Goal: Information Seeking & Learning: Learn about a topic

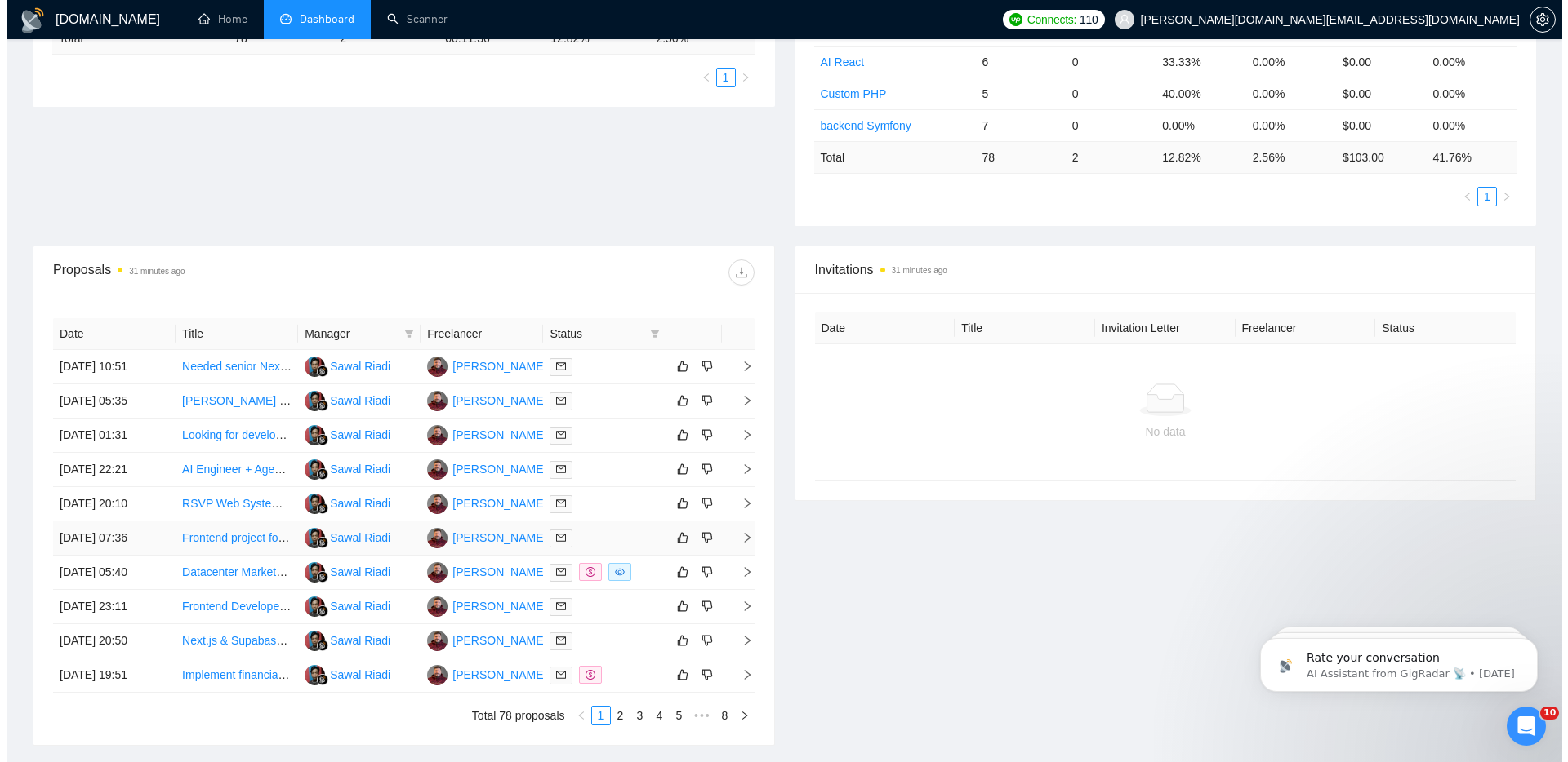
scroll to position [436, 0]
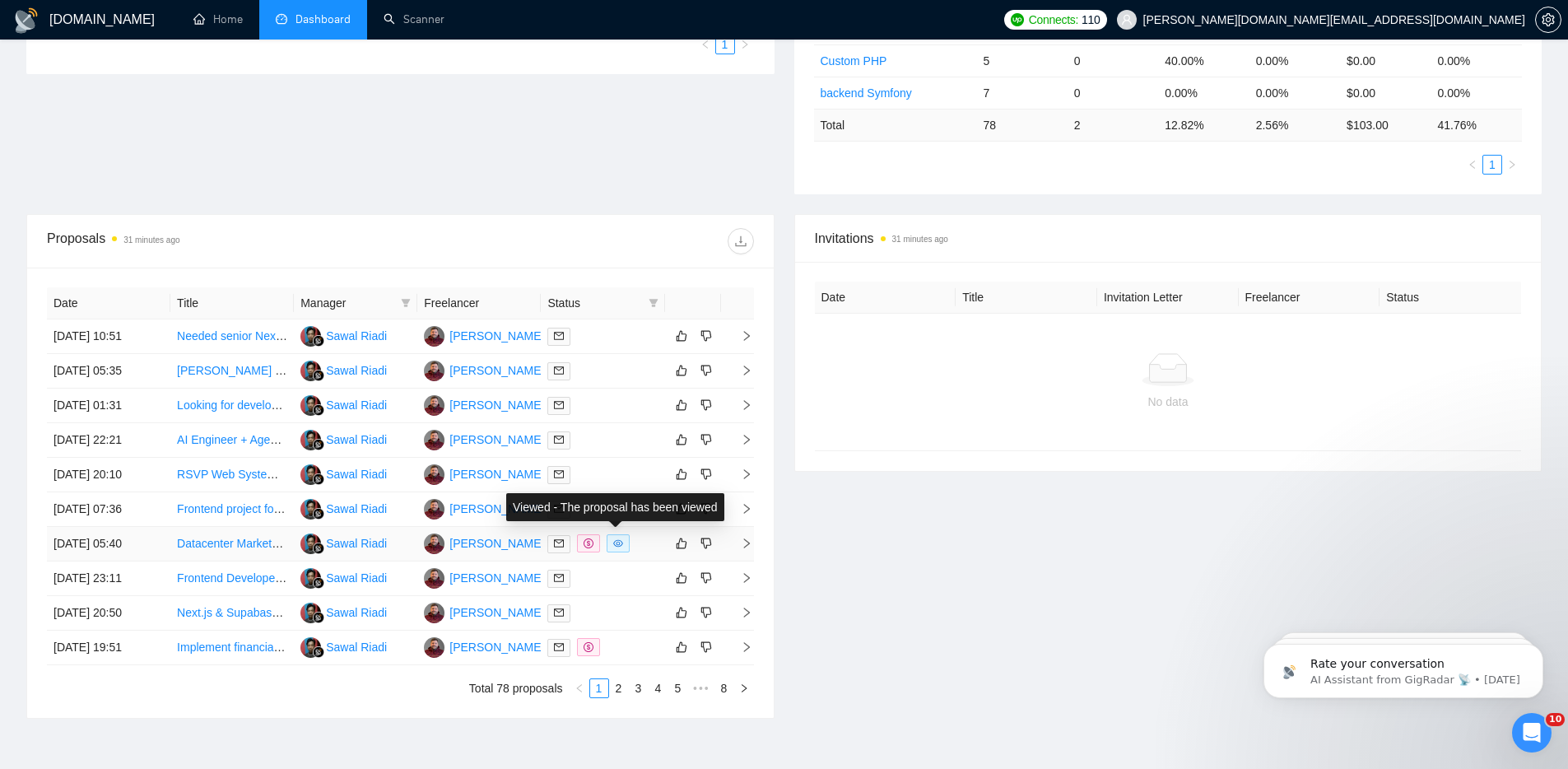
click at [617, 543] on icon "eye" at bounding box center [618, 544] width 10 height 7
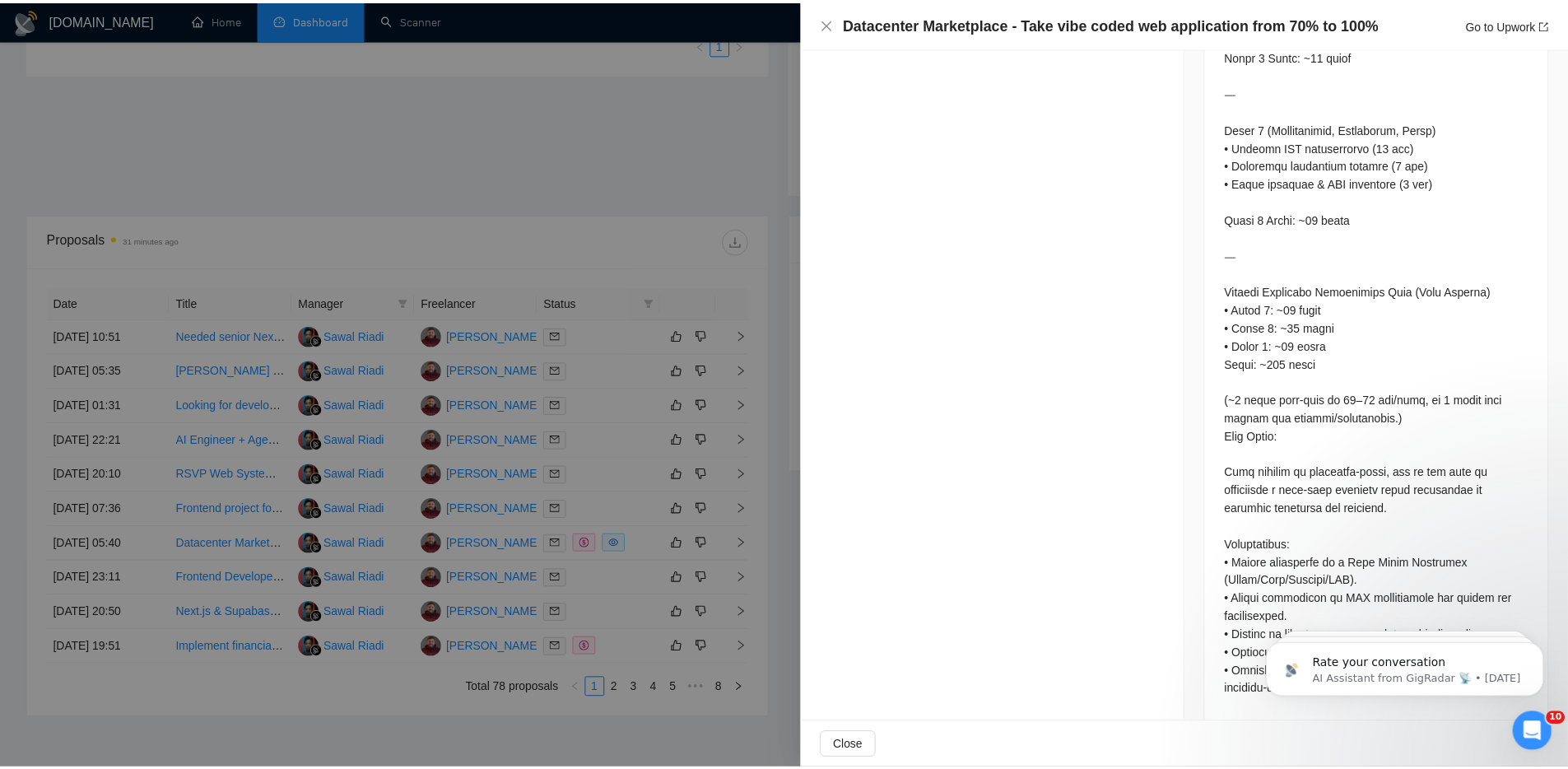
scroll to position [1617, 0]
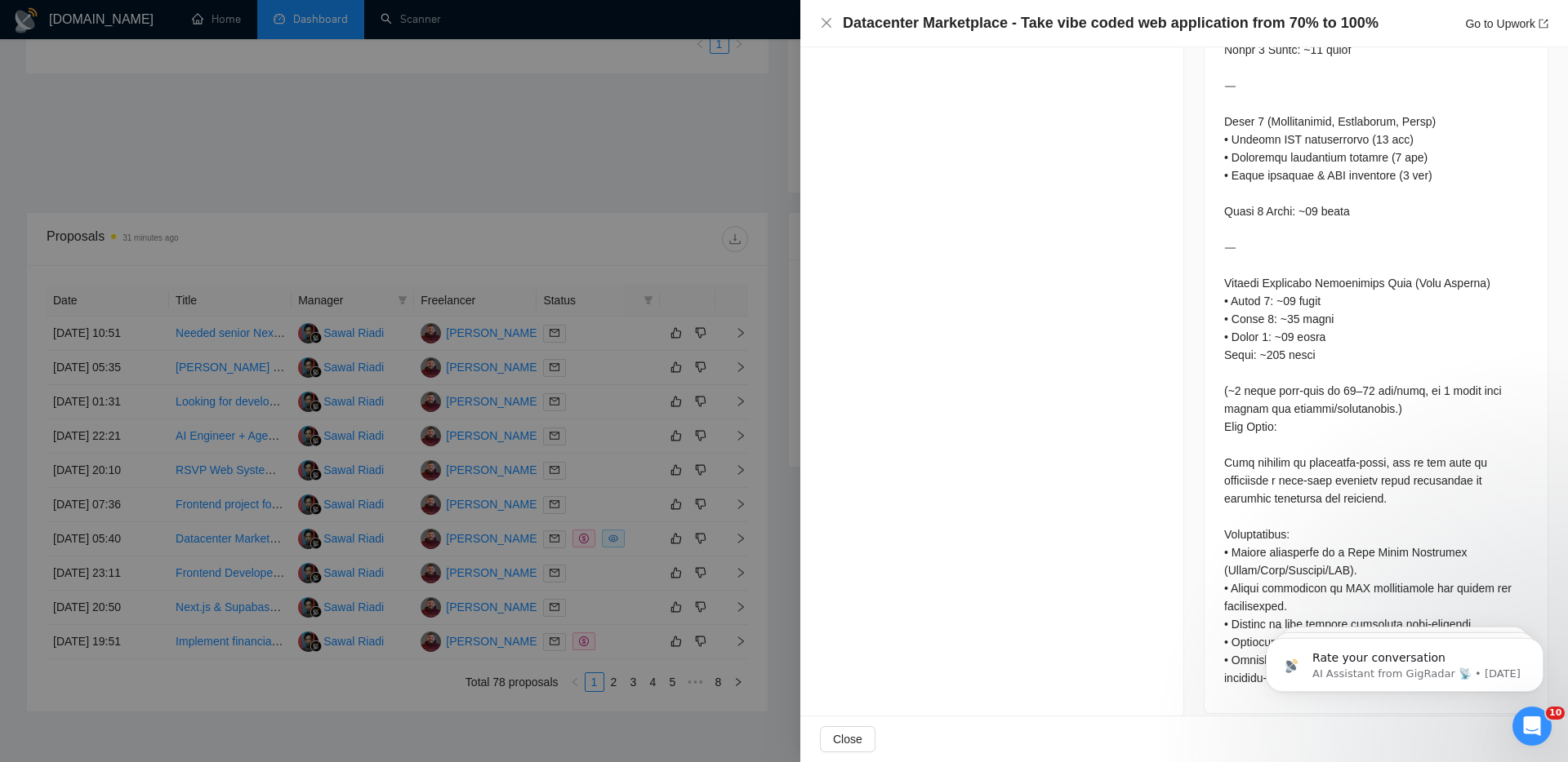
click at [504, 204] on div at bounding box center [784, 381] width 1568 height 762
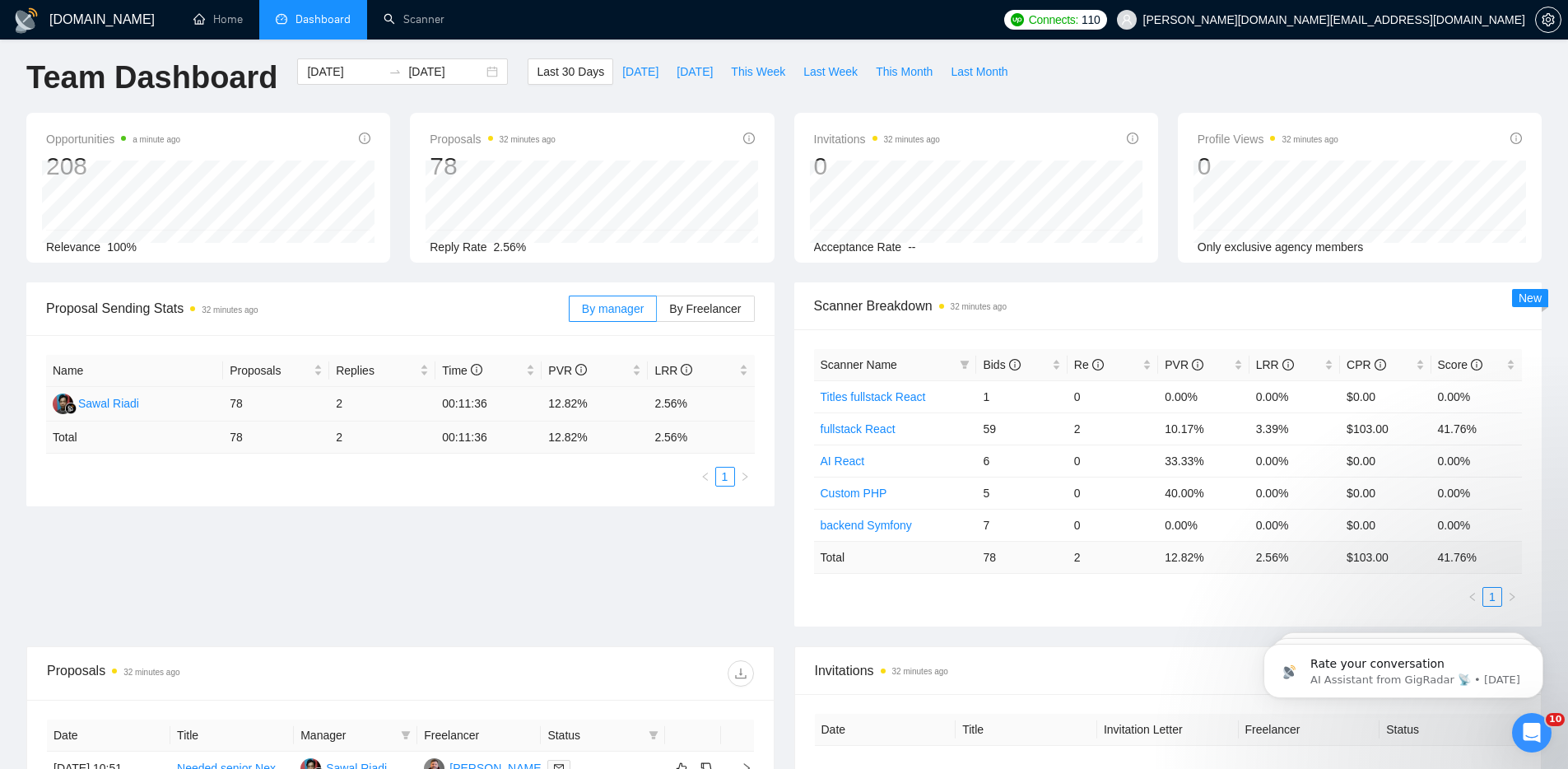
scroll to position [0, 0]
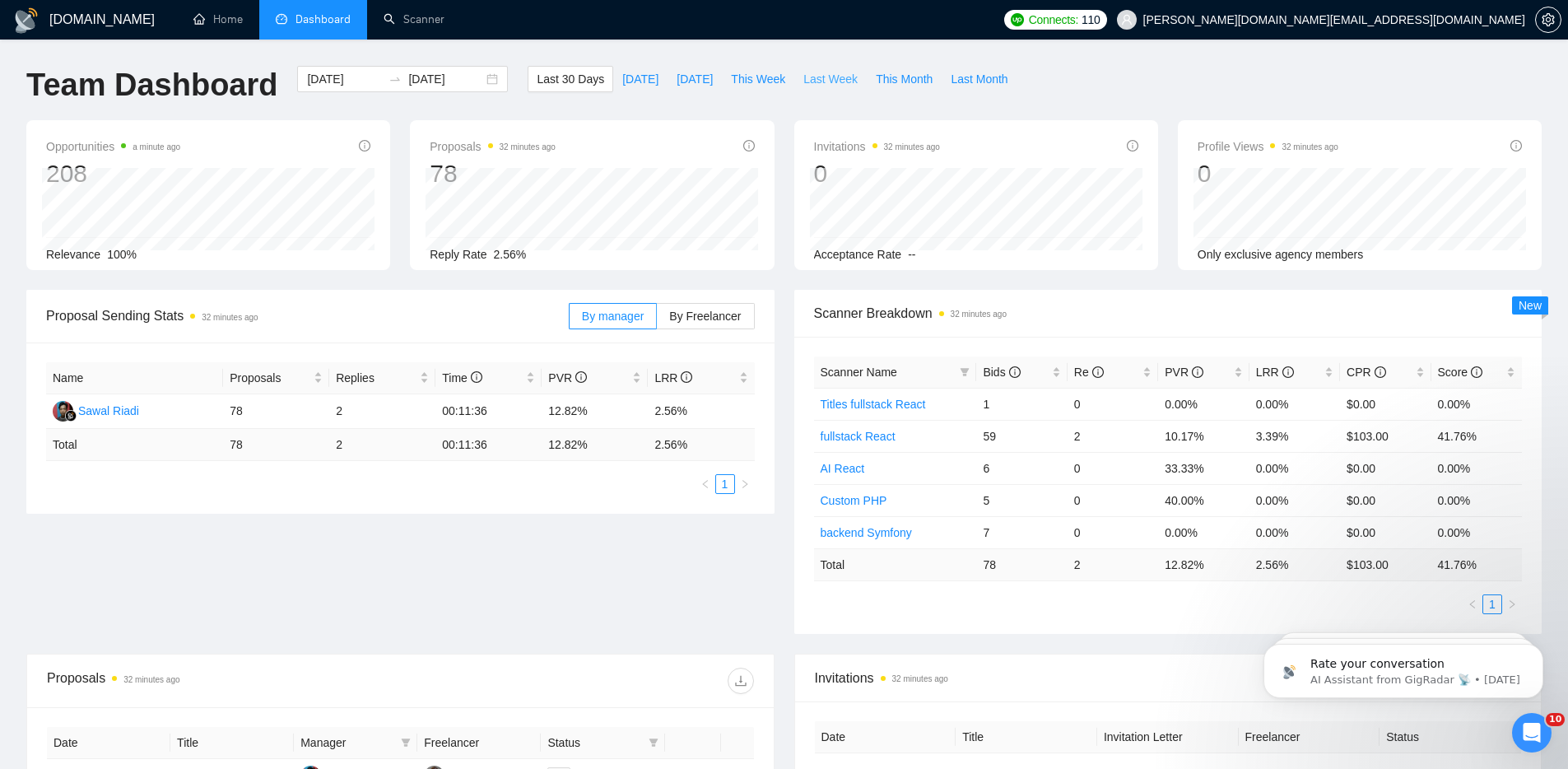
click at [850, 79] on span "Last Week" at bounding box center [830, 79] width 55 height 18
type input "[DATE]"
click at [909, 79] on span "This Month" at bounding box center [904, 79] width 56 height 18
type input "[DATE]"
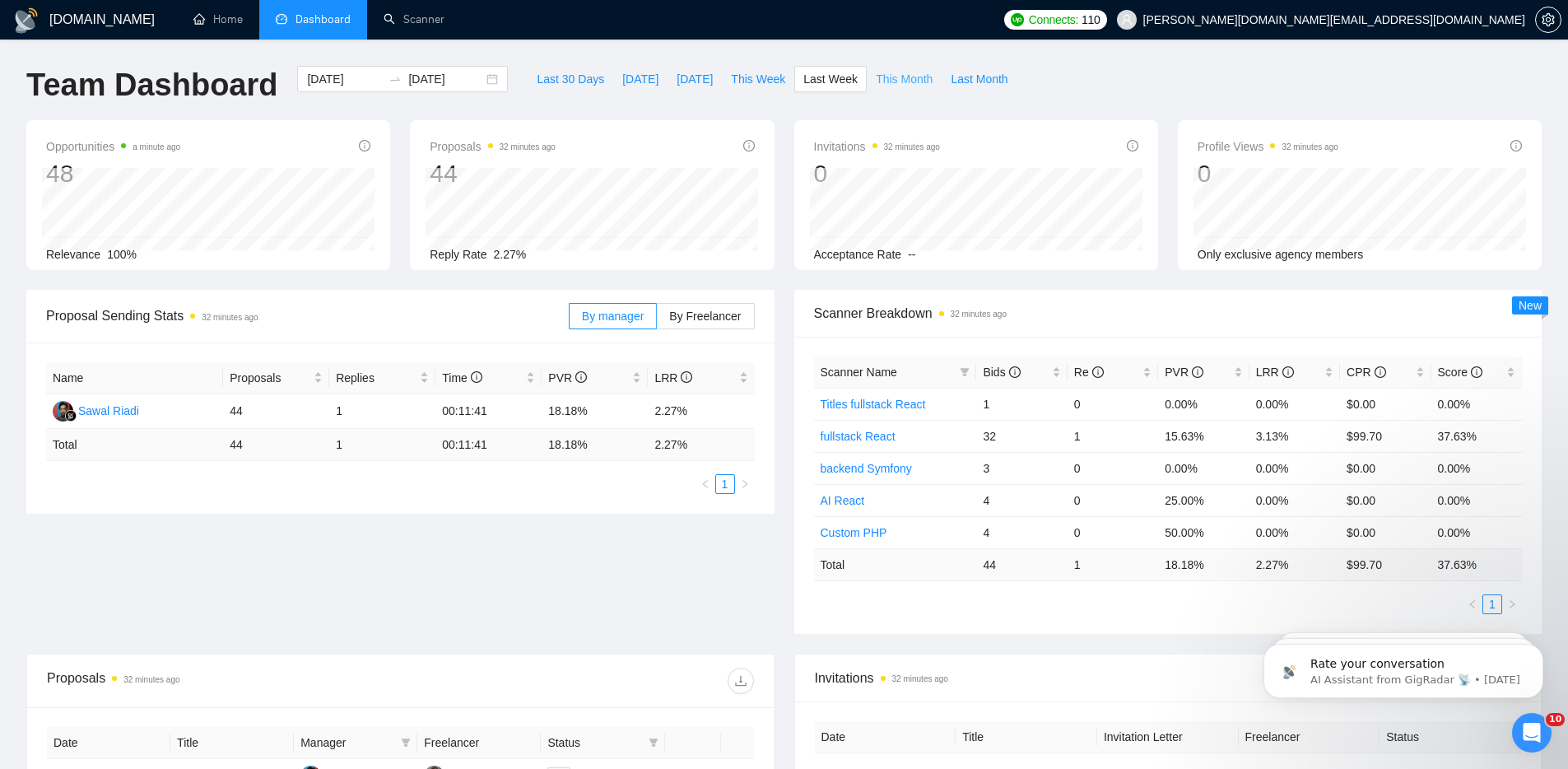
type input "[DATE]"
click at [992, 82] on span "Last Month" at bounding box center [980, 79] width 56 height 18
type input "[DATE]"
click at [558, 78] on span "Last 30 Days" at bounding box center [570, 79] width 67 height 18
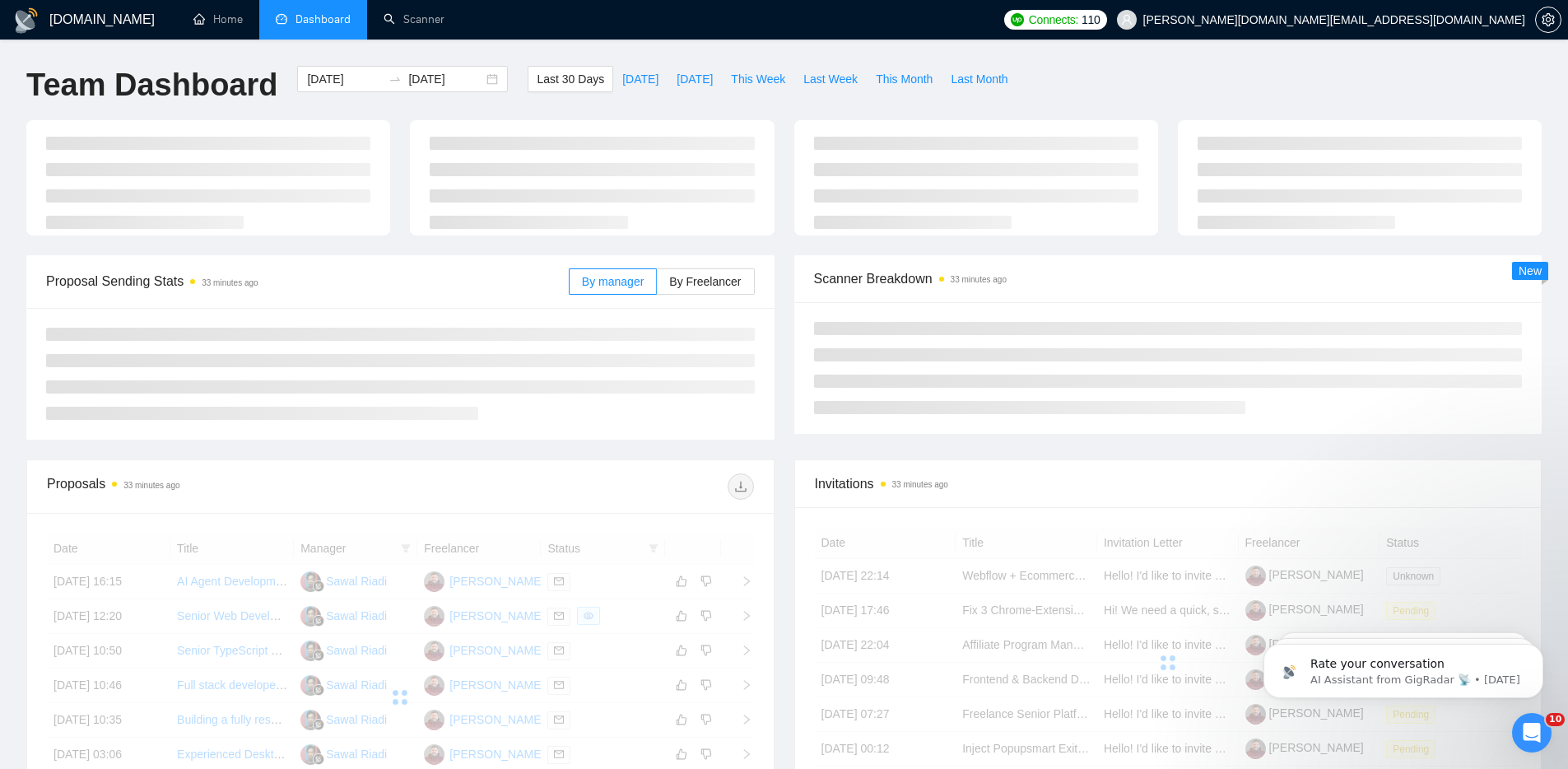
type input "[DATE]"
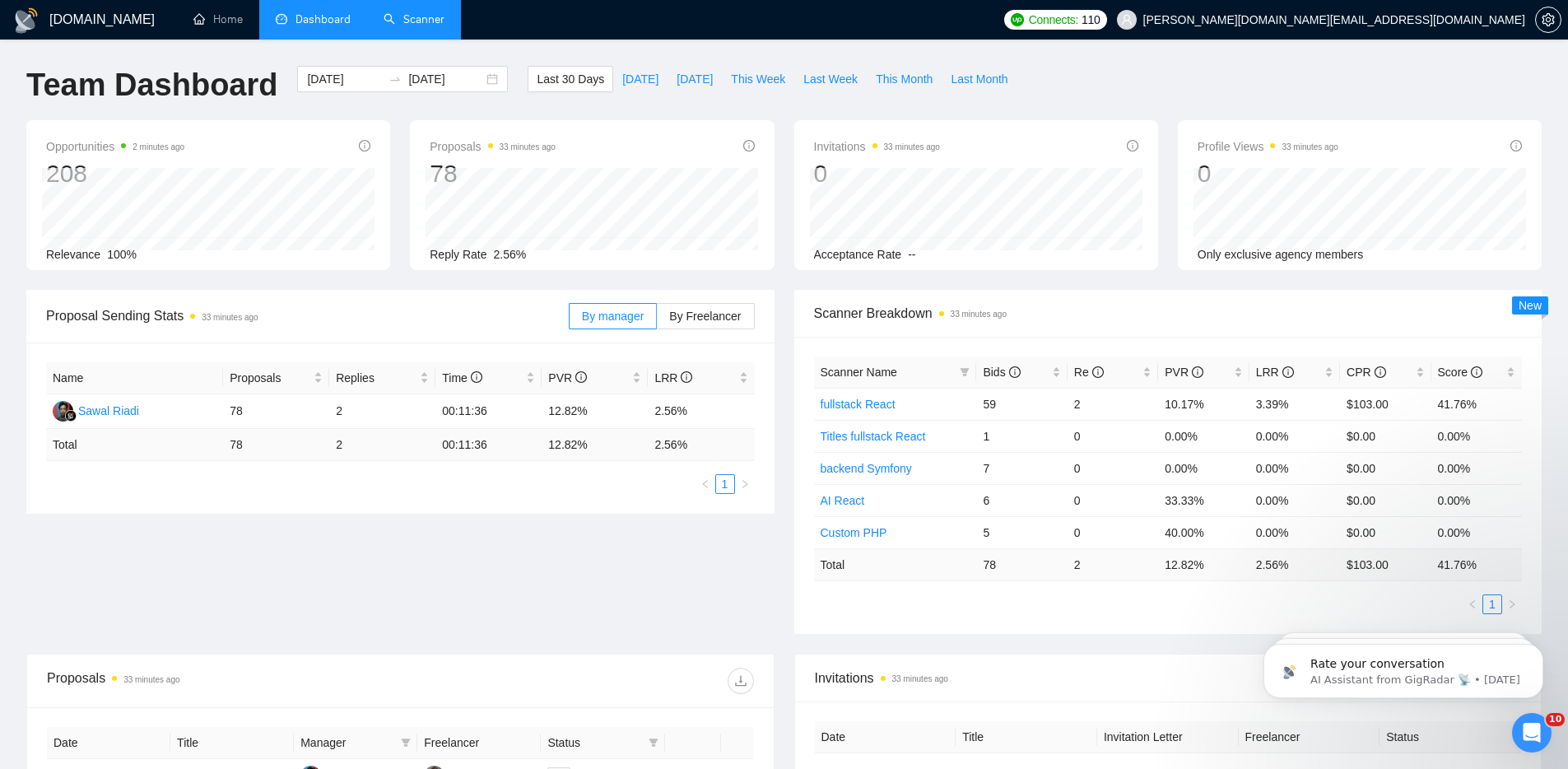
click at [421, 23] on link "Scanner" at bounding box center [414, 19] width 61 height 14
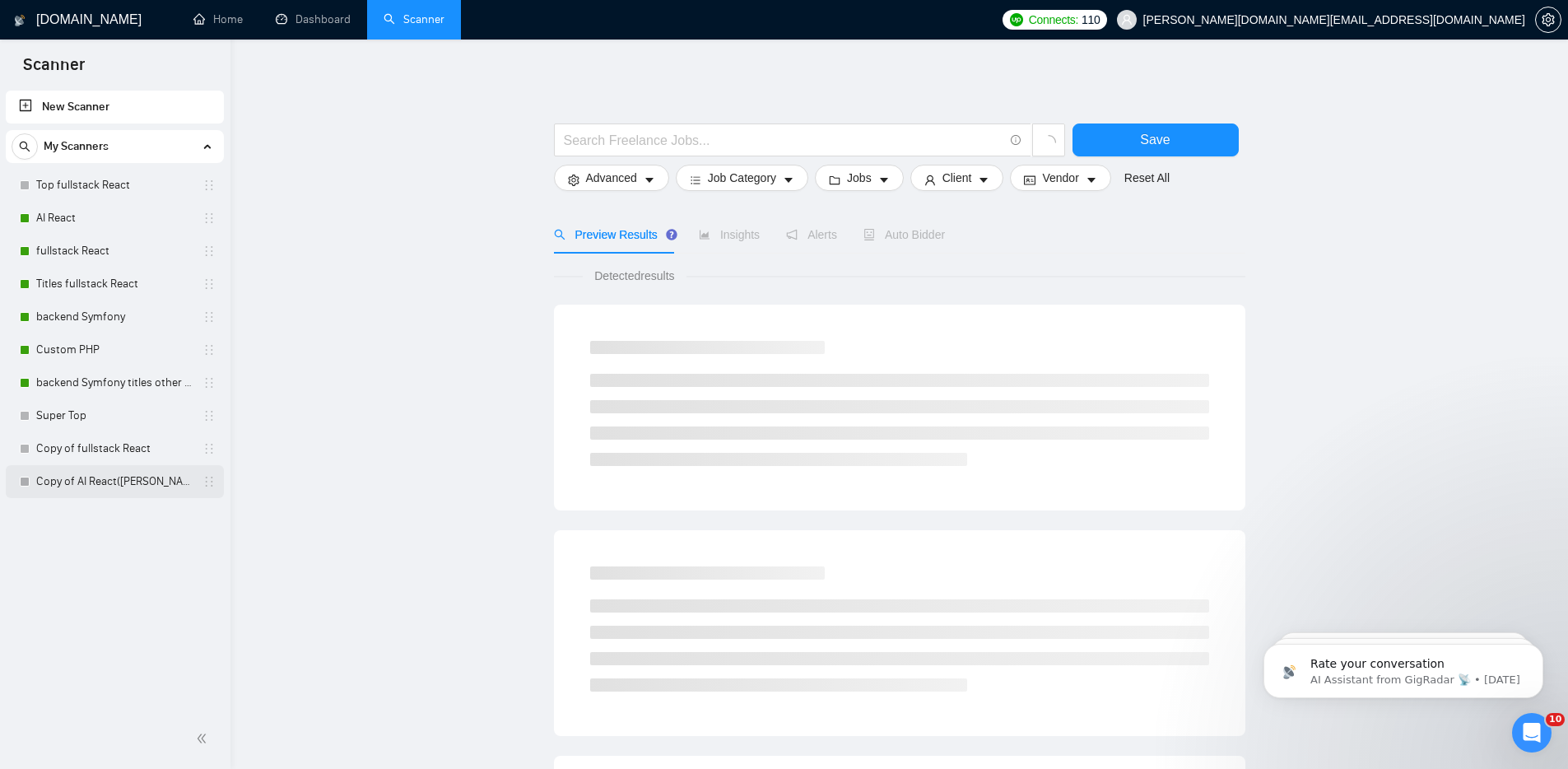
click at [101, 477] on link "Copy of AI React([PERSON_NAME])" at bounding box center [115, 481] width 156 height 33
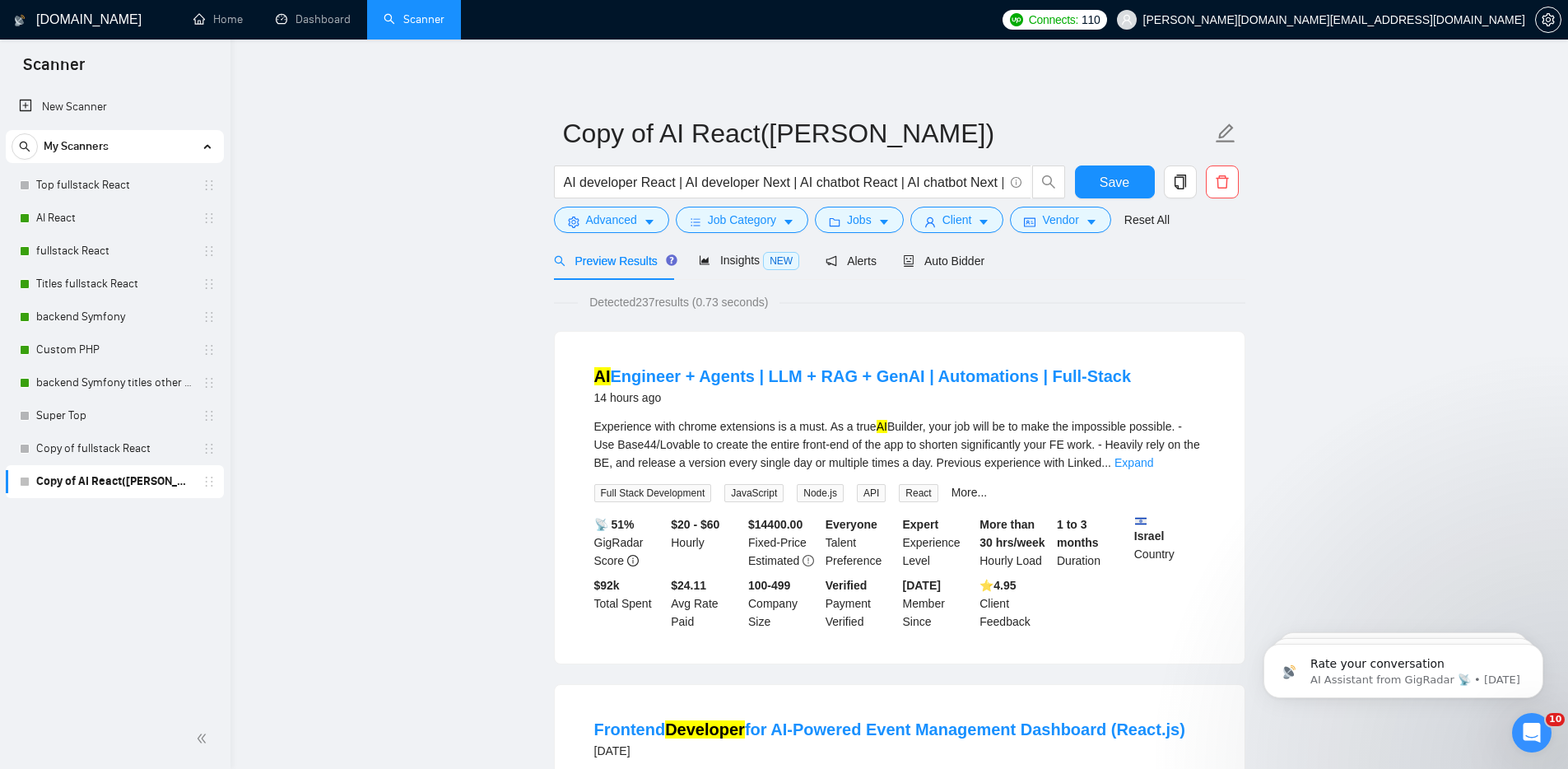
click at [222, 14] on link "Home" at bounding box center [218, 19] width 49 height 14
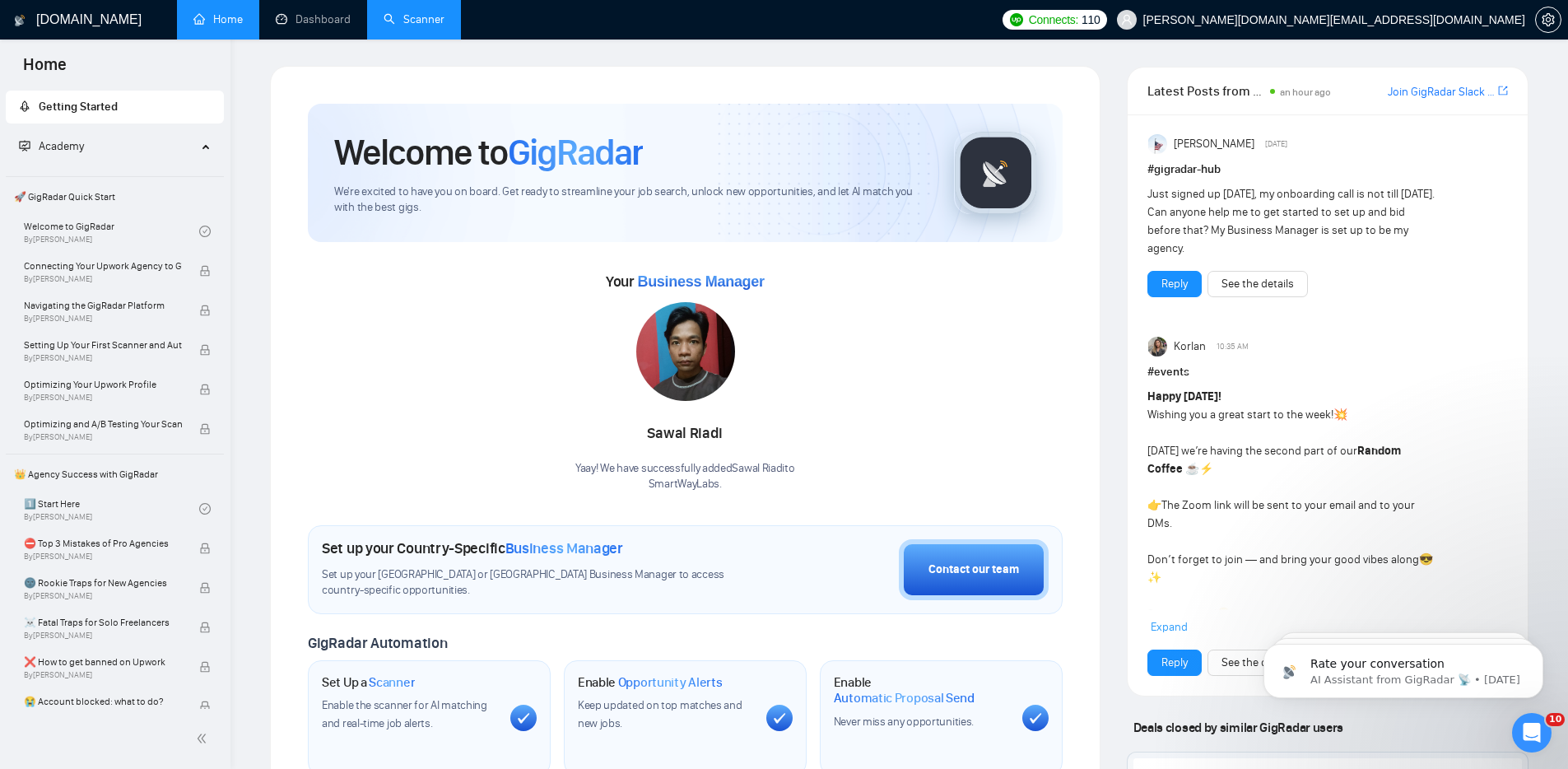
click at [422, 26] on link "Scanner" at bounding box center [414, 19] width 61 height 14
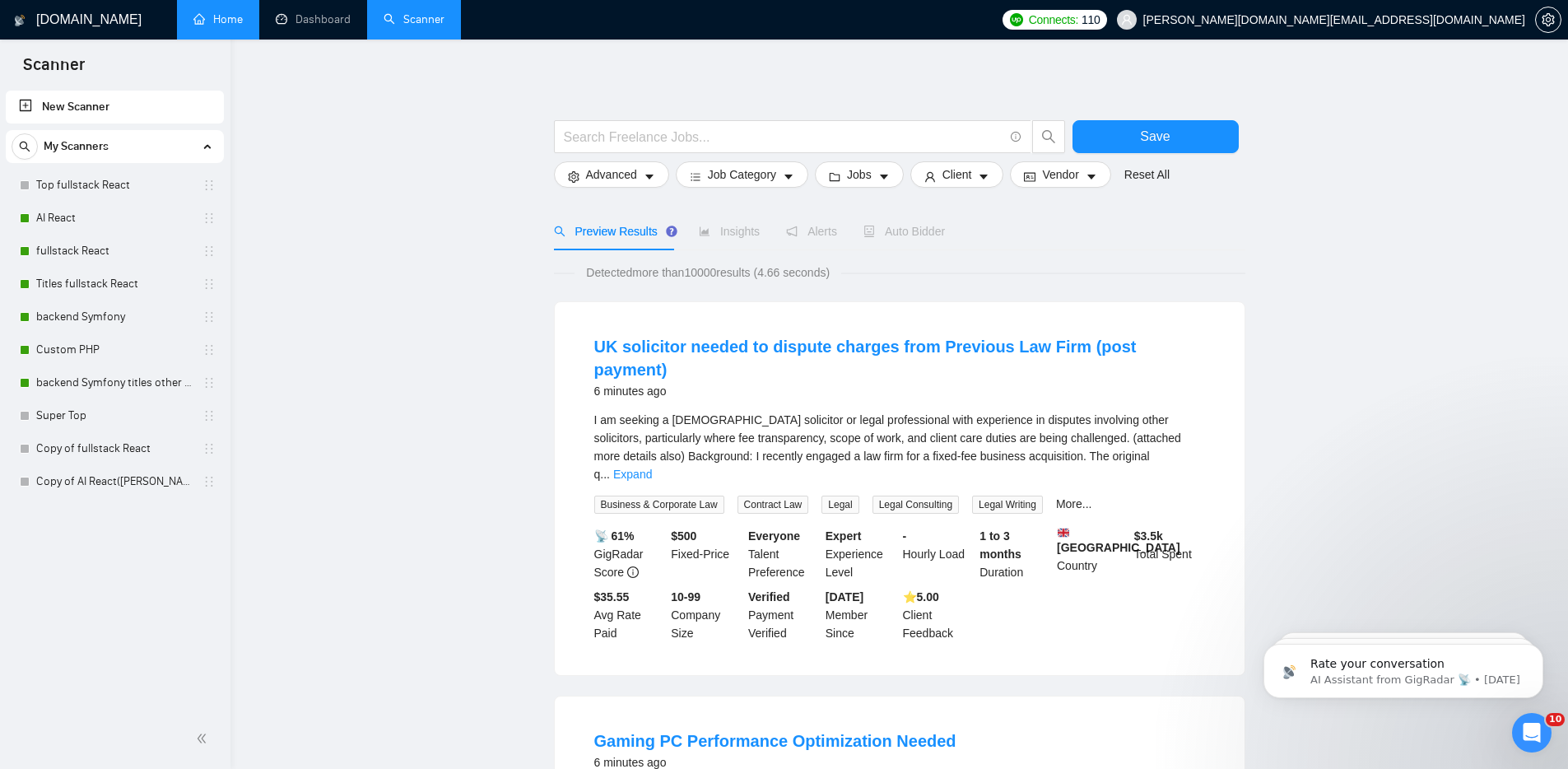
scroll to position [6, 0]
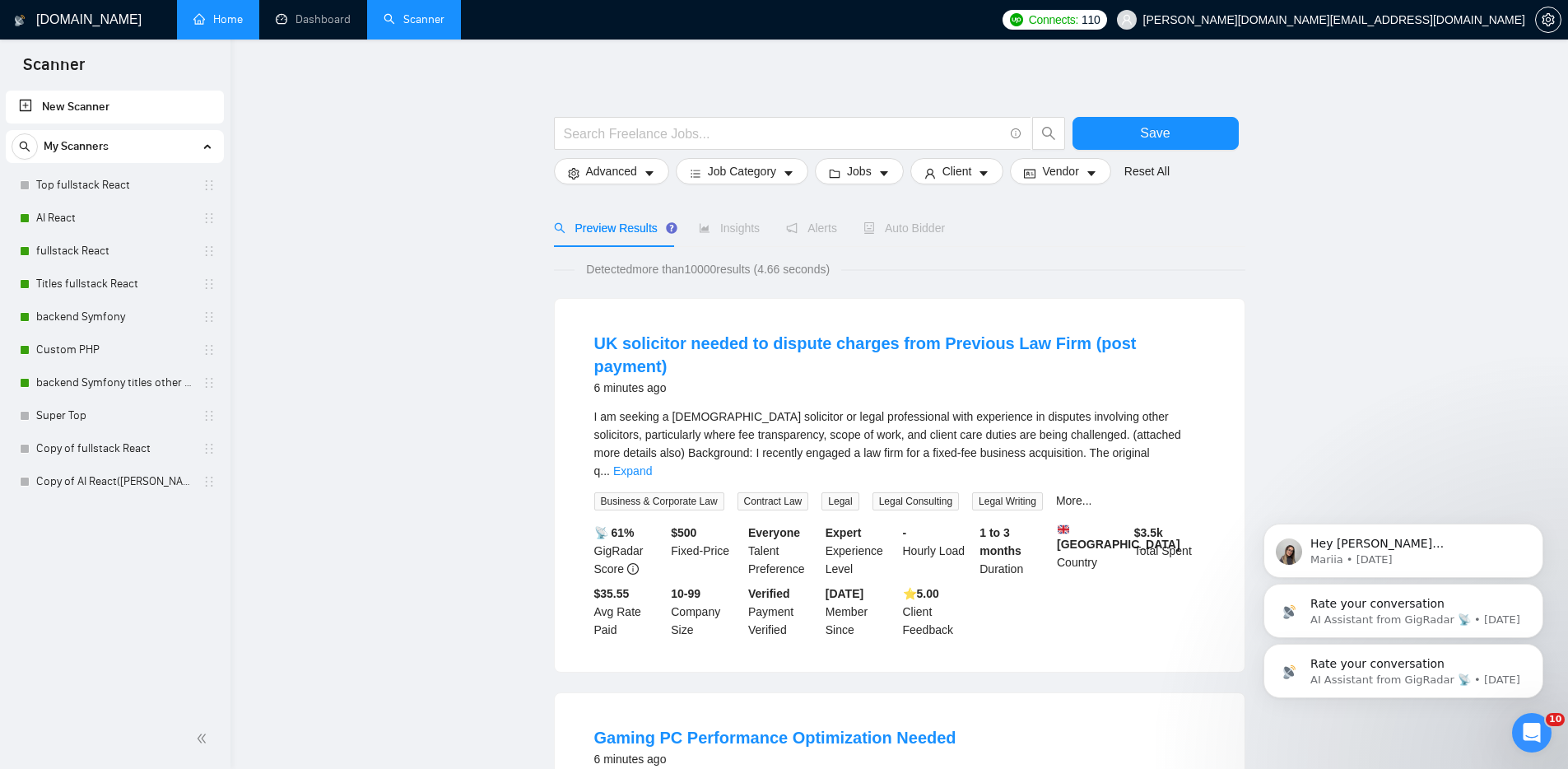
drag, startPoint x: 1541, startPoint y: 652, endPoint x: 1541, endPoint y: 595, distance: 57.0
click at [1541, 652] on icon "Dismiss notification" at bounding box center [1539, 650] width 7 height 7
click at [1537, 651] on icon "Dismiss notification" at bounding box center [1539, 649] width 9 height 9
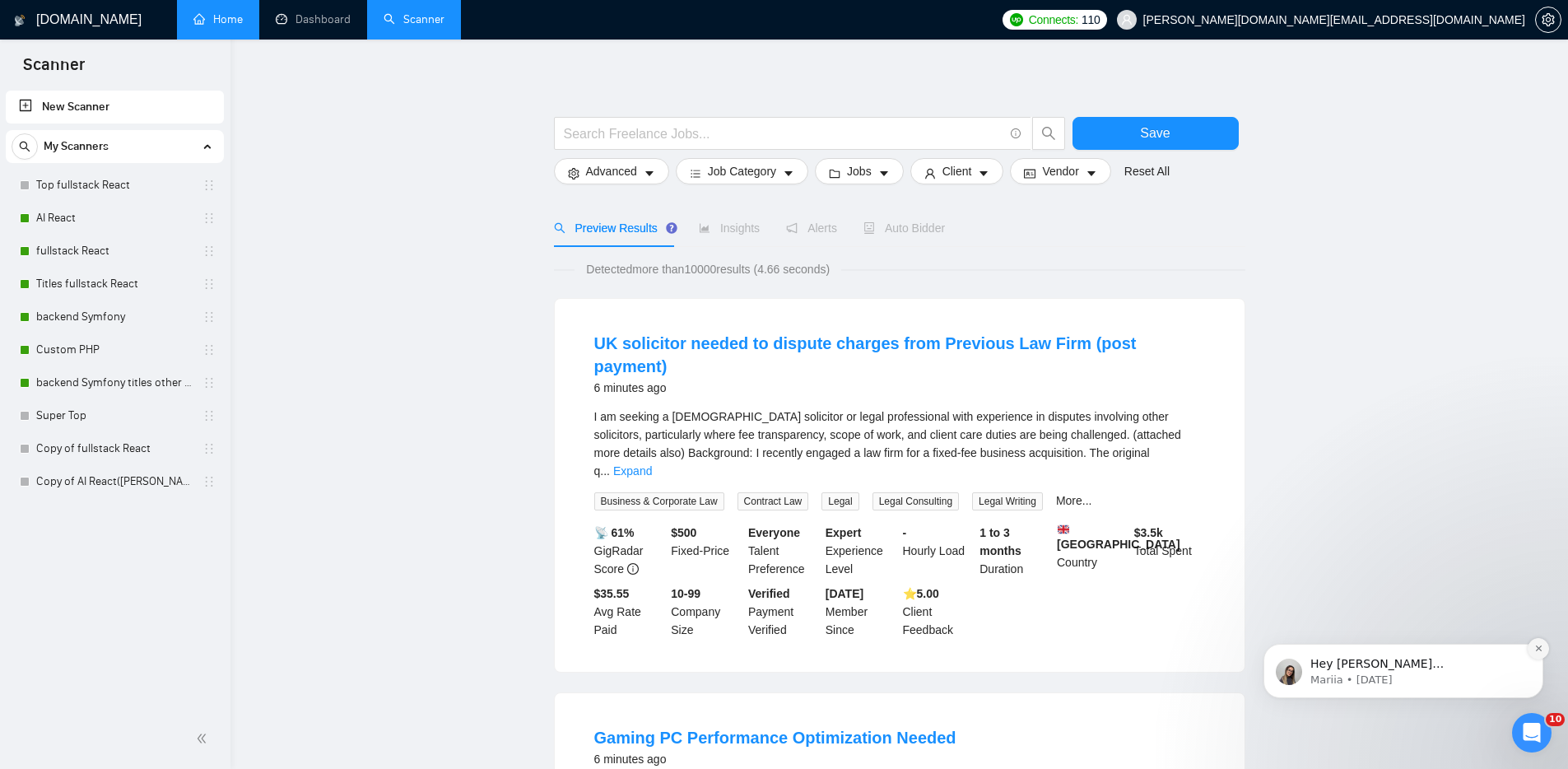
click at [1540, 647] on icon "Dismiss notification" at bounding box center [1538, 649] width 5 height 5
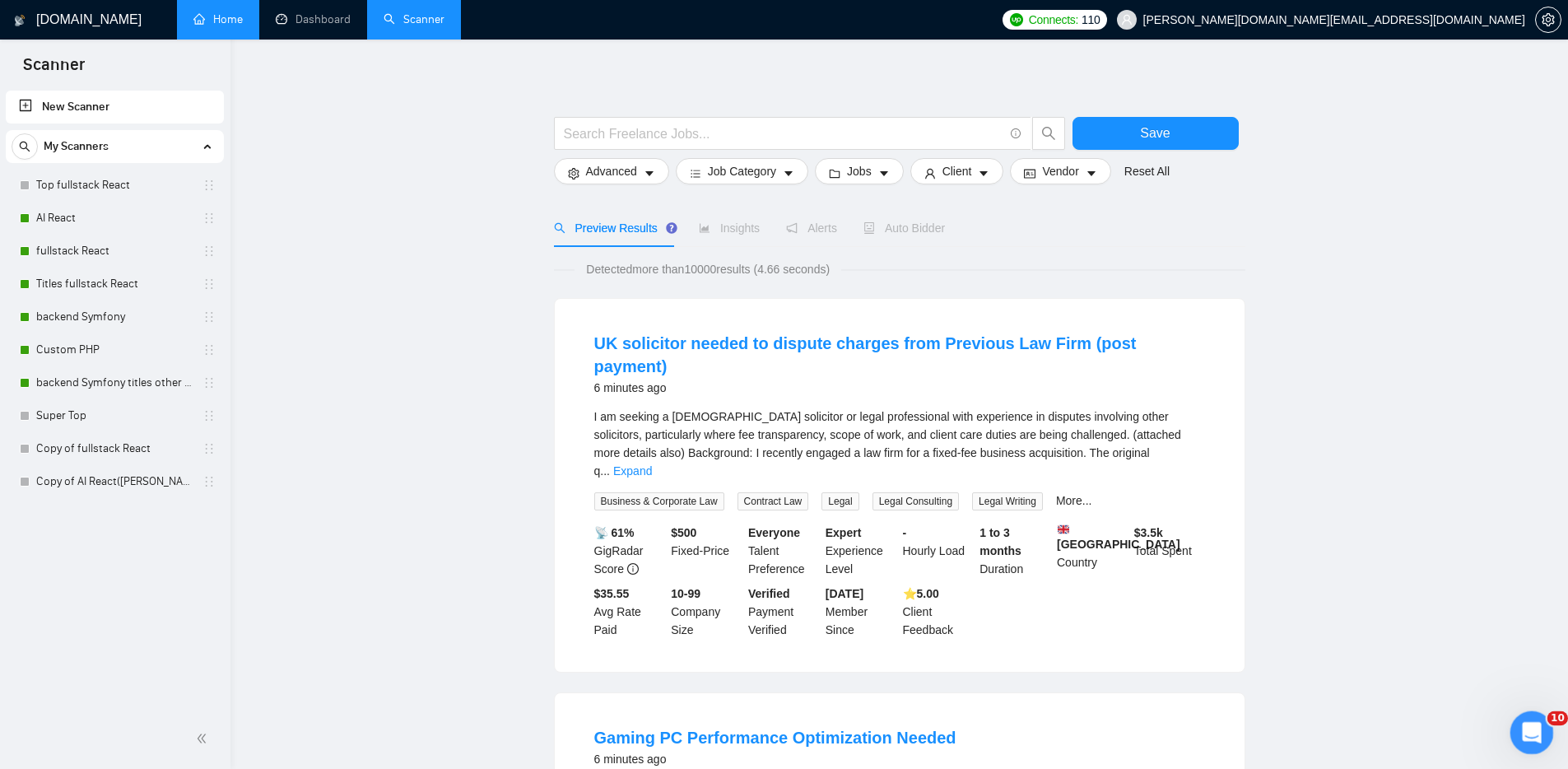
click at [1525, 734] on icon "Open Intercom Messenger" at bounding box center [1530, 731] width 27 height 27
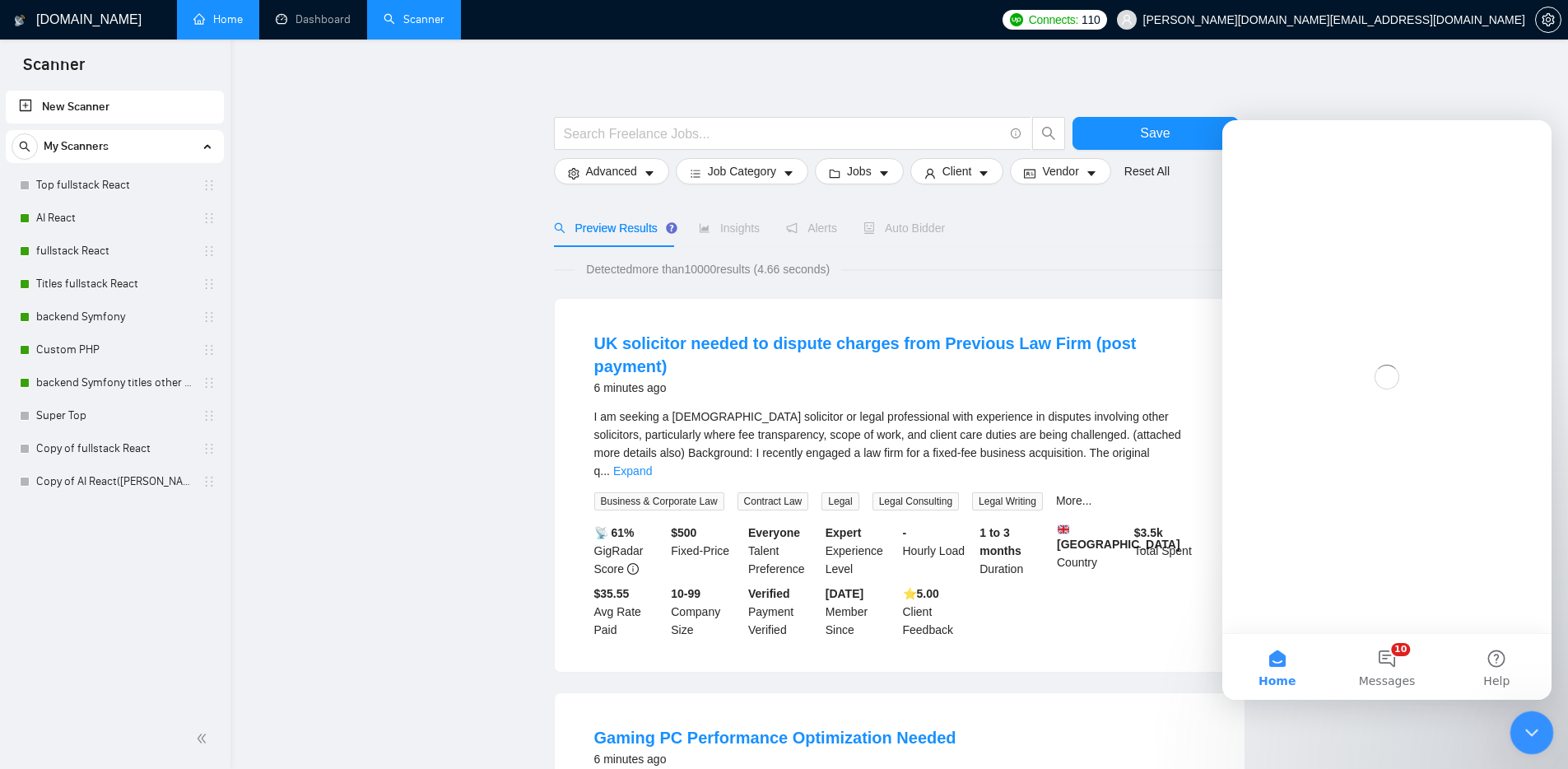
scroll to position [0, 0]
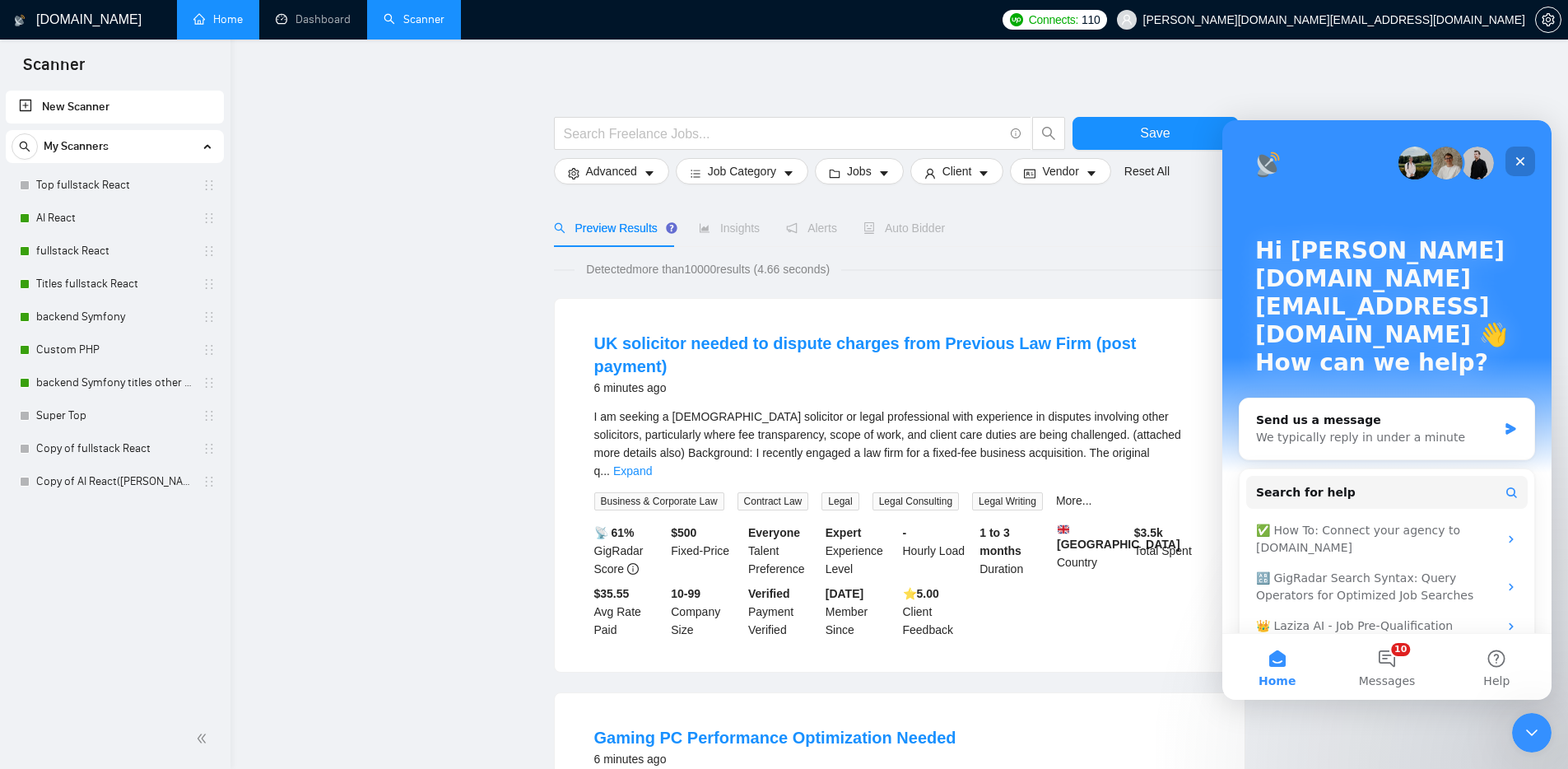
click at [1523, 164] on icon "Close" at bounding box center [1521, 162] width 9 height 9
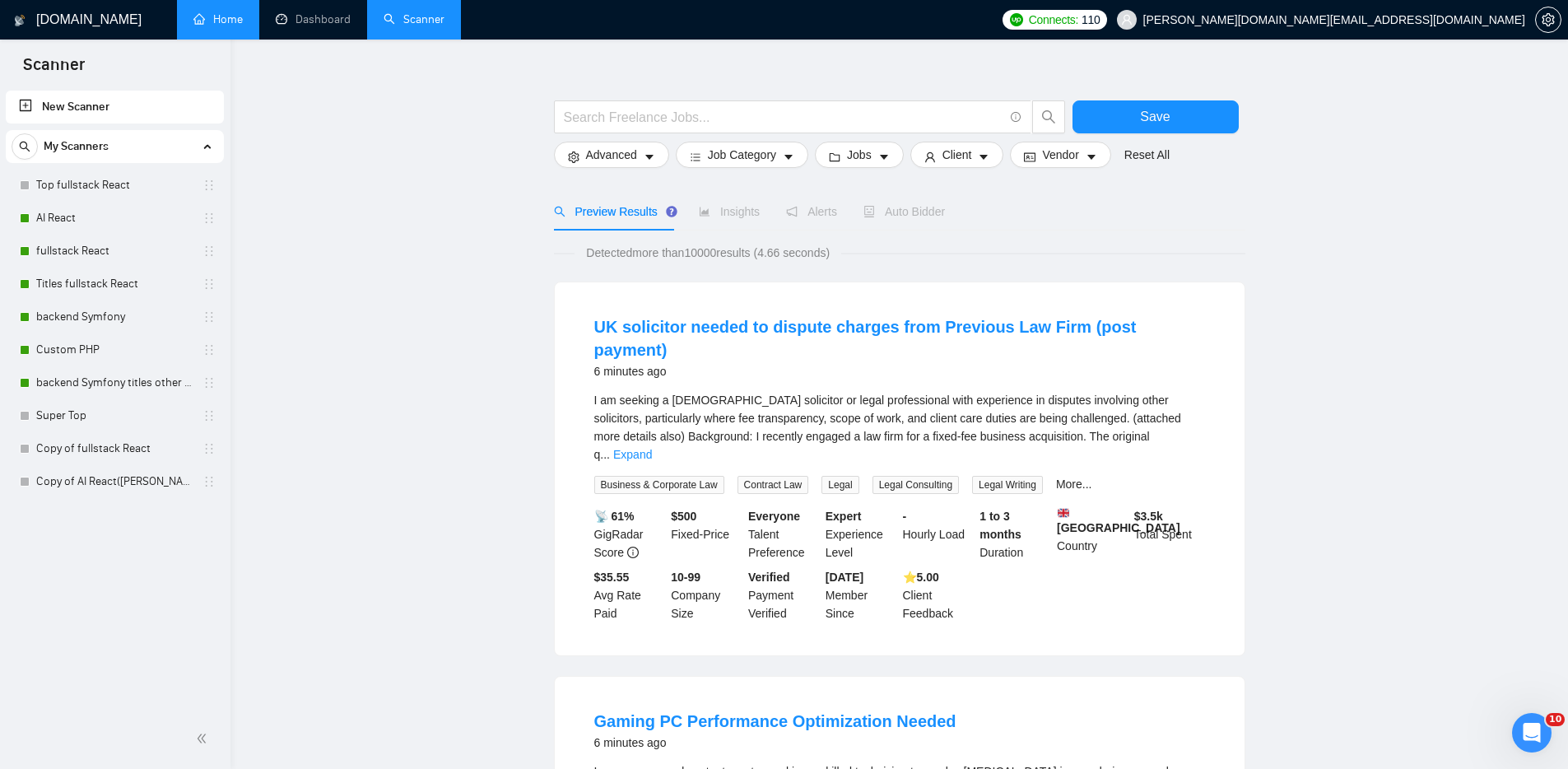
scroll to position [48, 0]
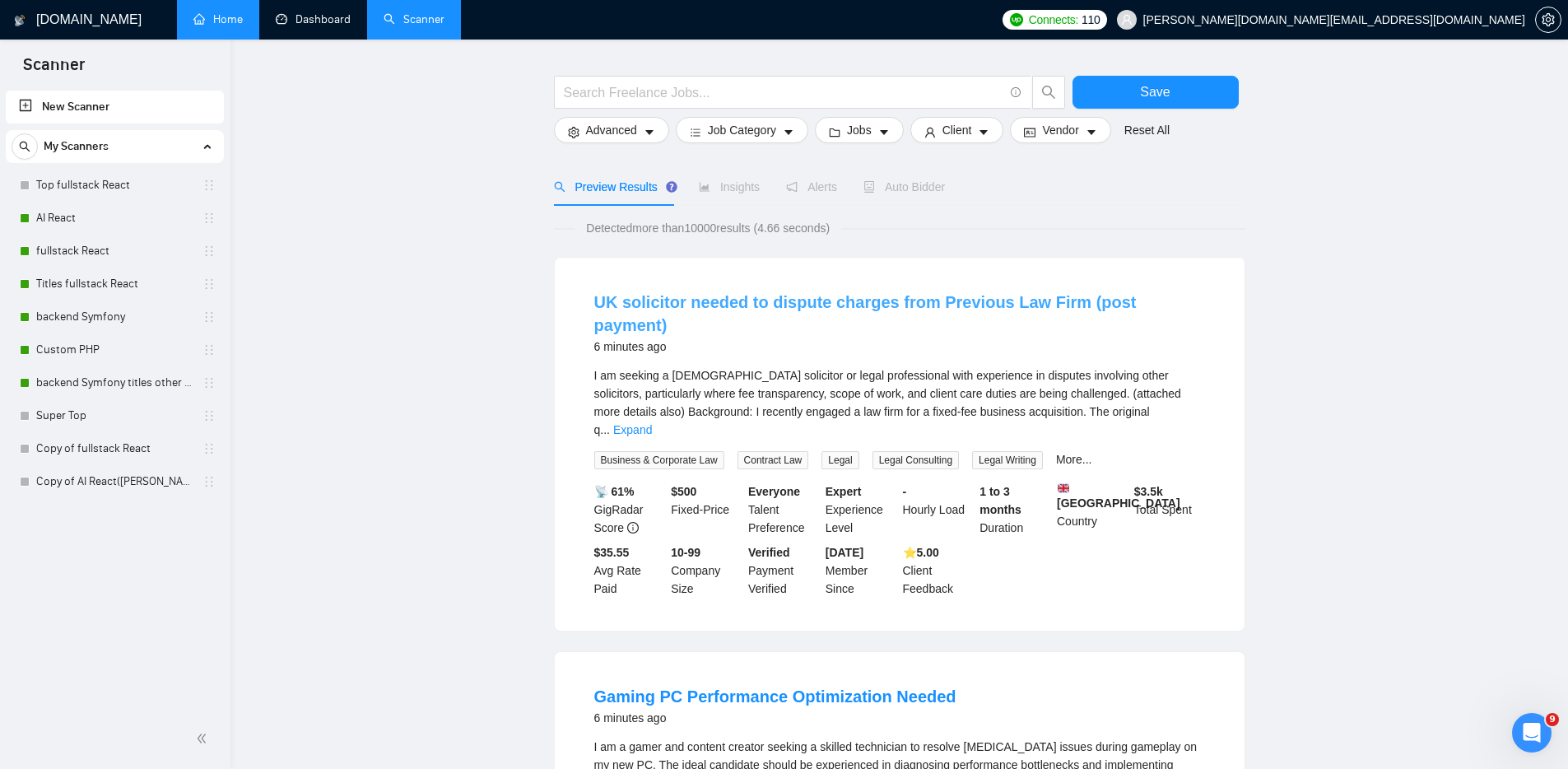
click at [1003, 302] on link "UK solicitor needed to dispute charges from Previous Law Firm (post payment)" at bounding box center [866, 313] width 543 height 41
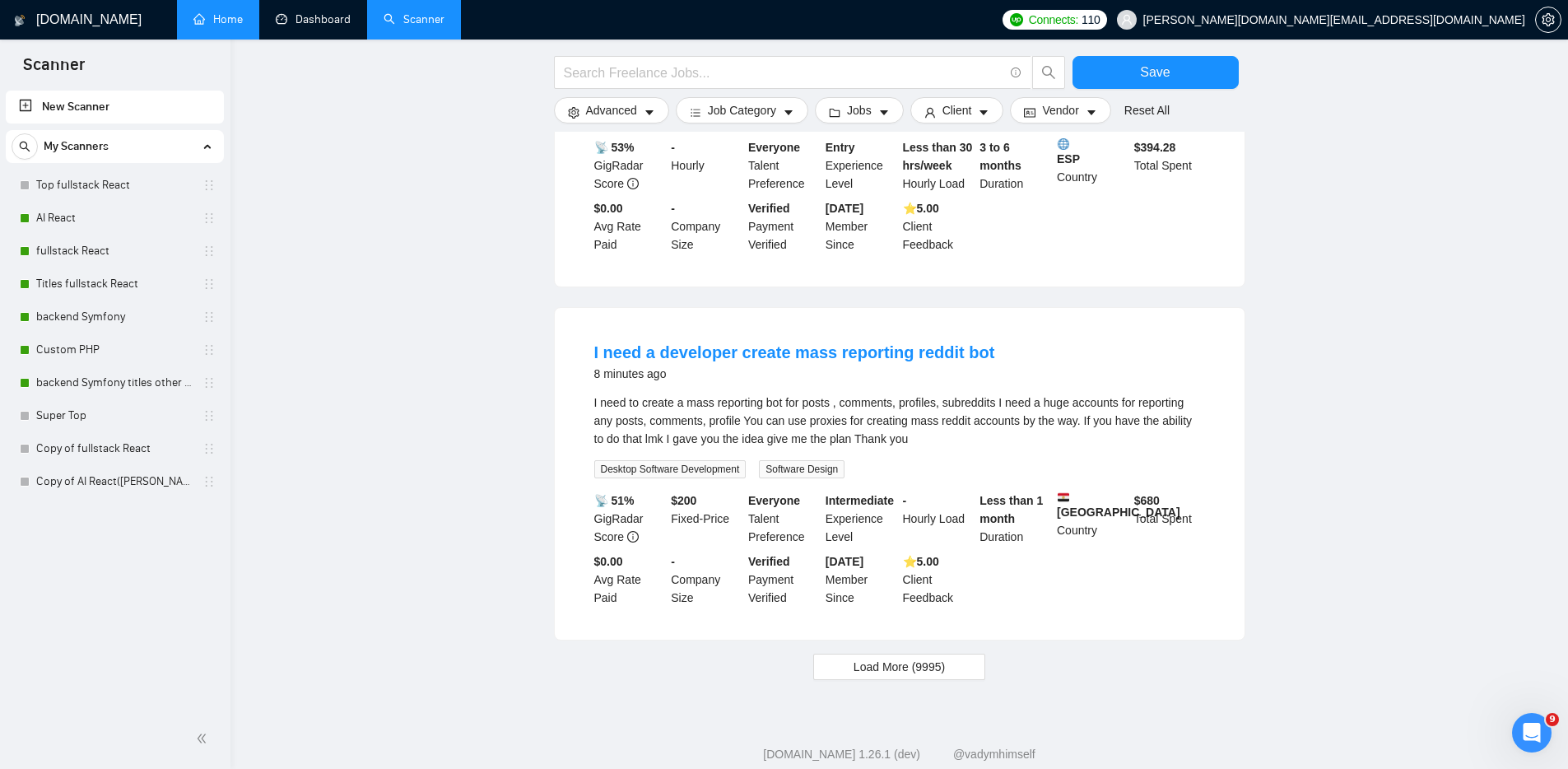
scroll to position [0, 0]
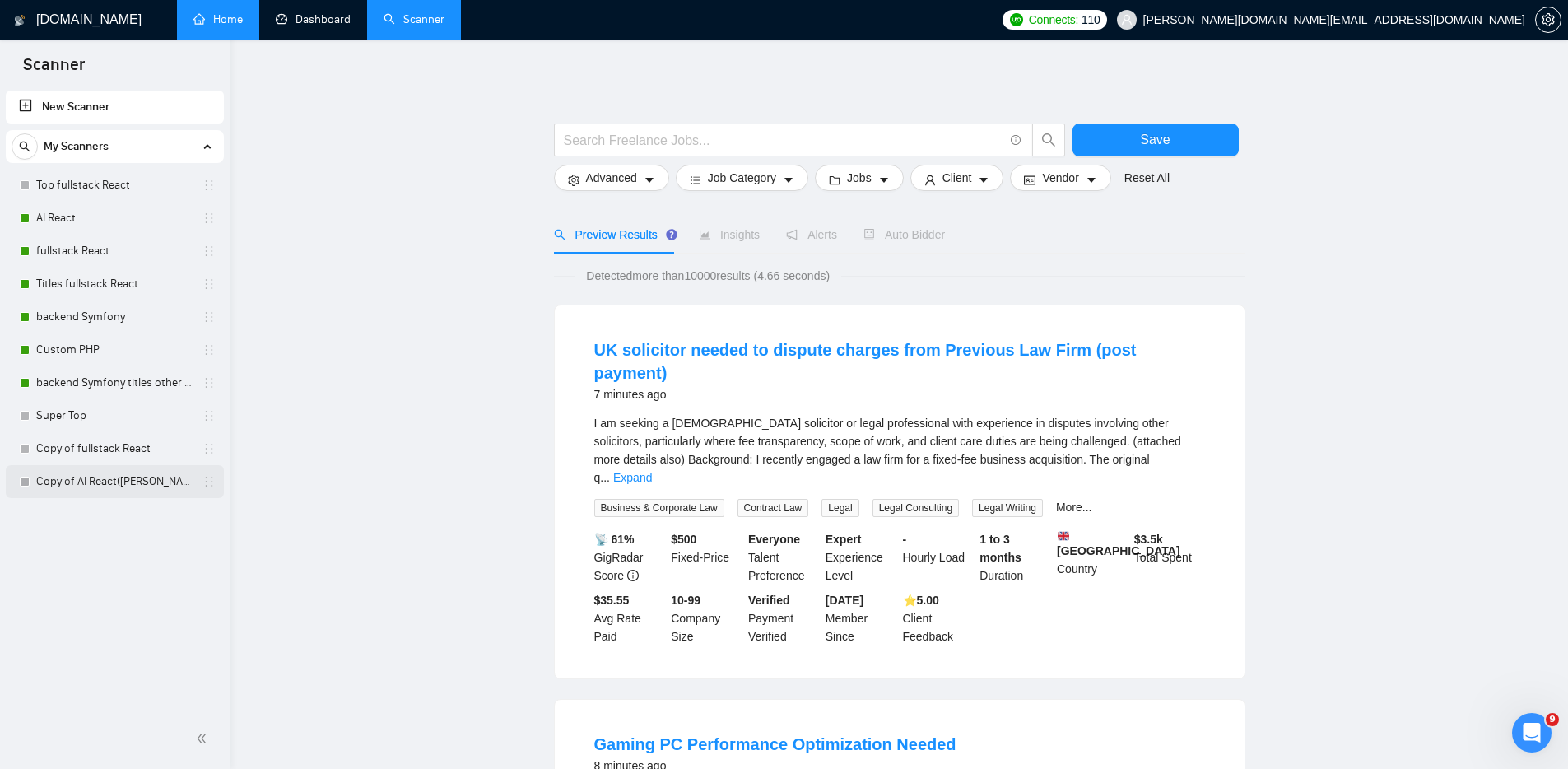
click at [75, 477] on link "Copy of AI React([PERSON_NAME])" at bounding box center [115, 481] width 156 height 33
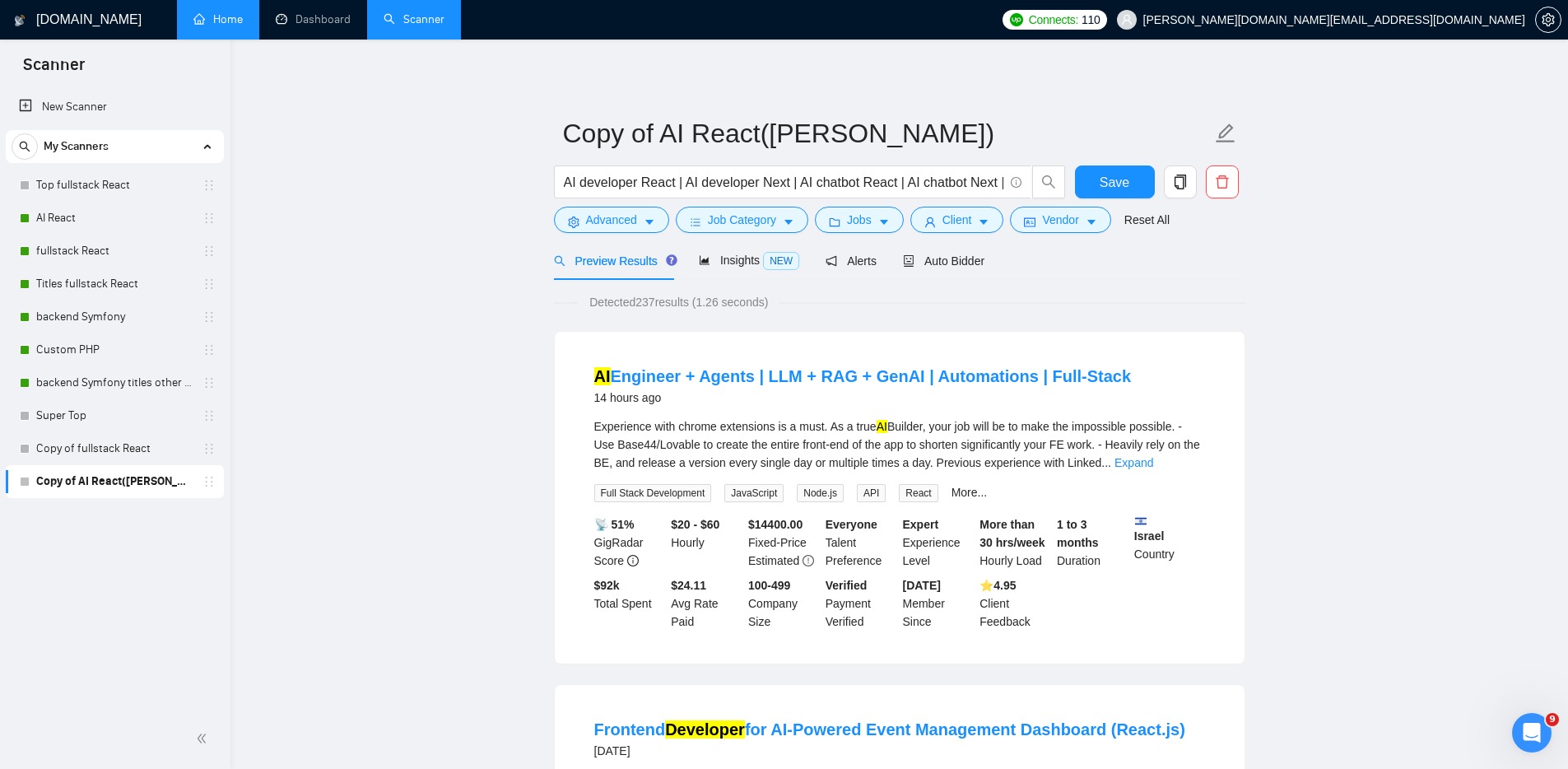
click at [206, 20] on link "Home" at bounding box center [218, 19] width 49 height 14
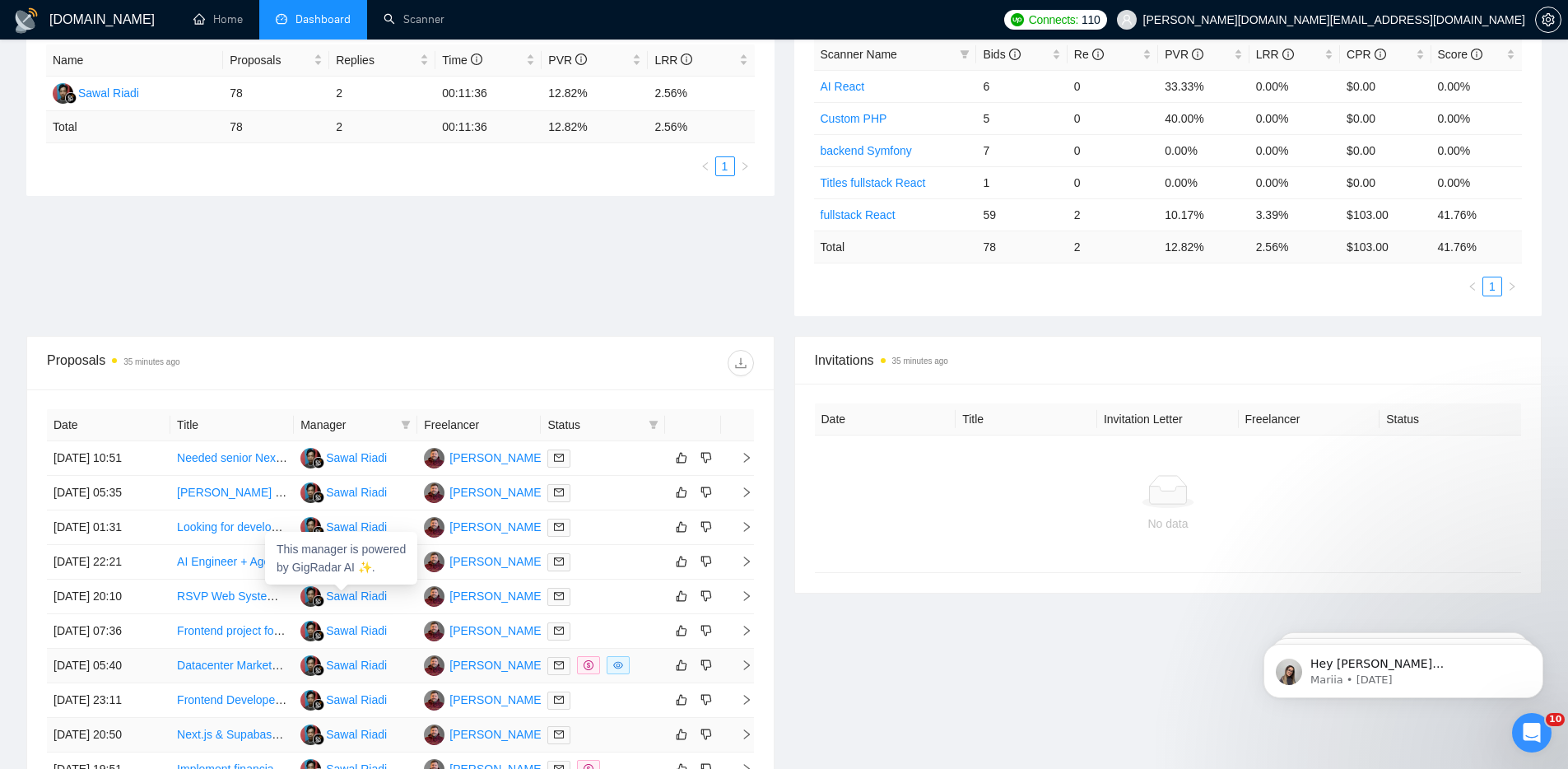
scroll to position [375, 0]
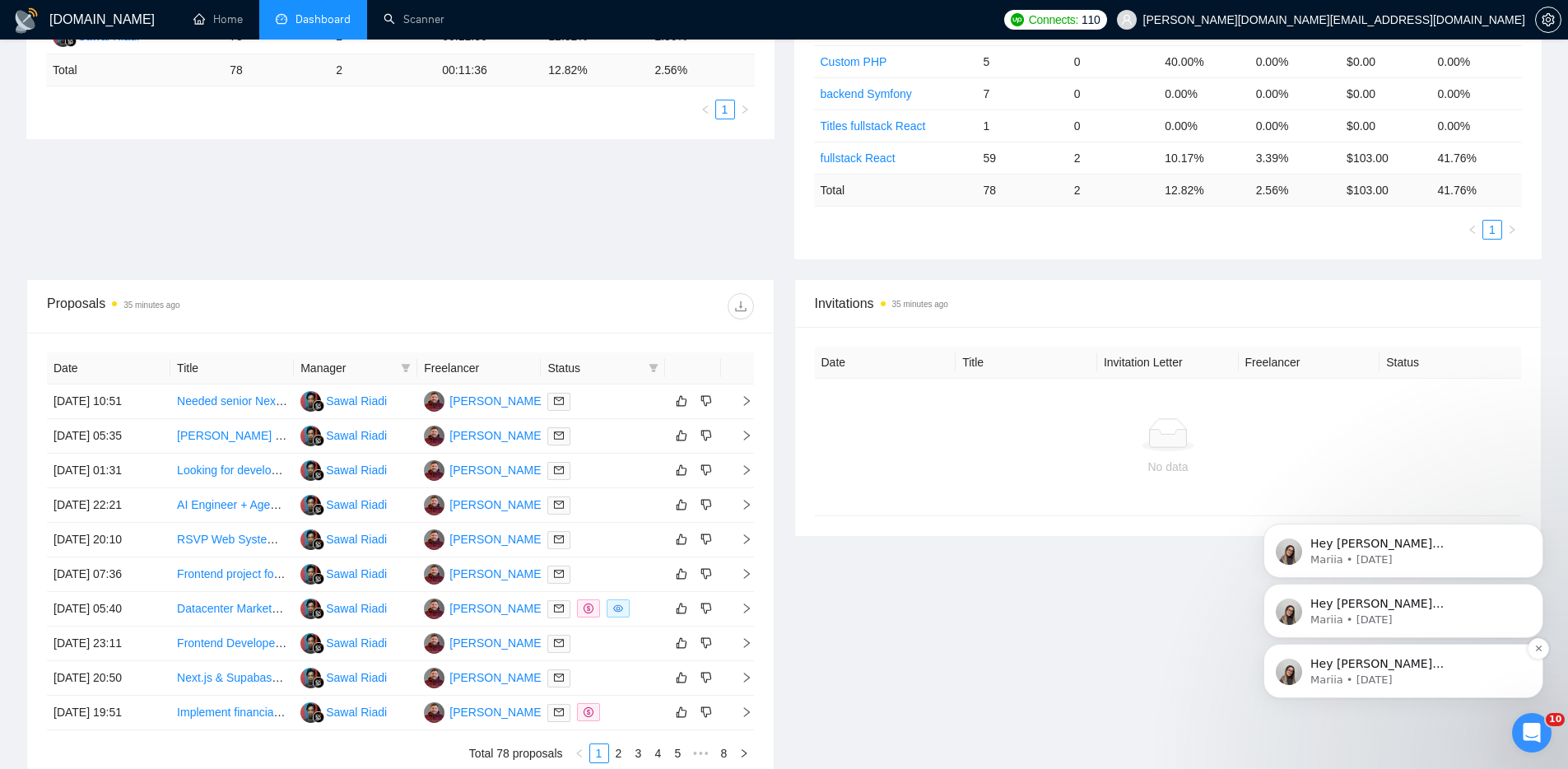
click at [1442, 664] on p "Hey kostya.p.dev@gmail.com, Looks like your Upwork agency SmartWayLabs ran out …" at bounding box center [1417, 664] width 213 height 16
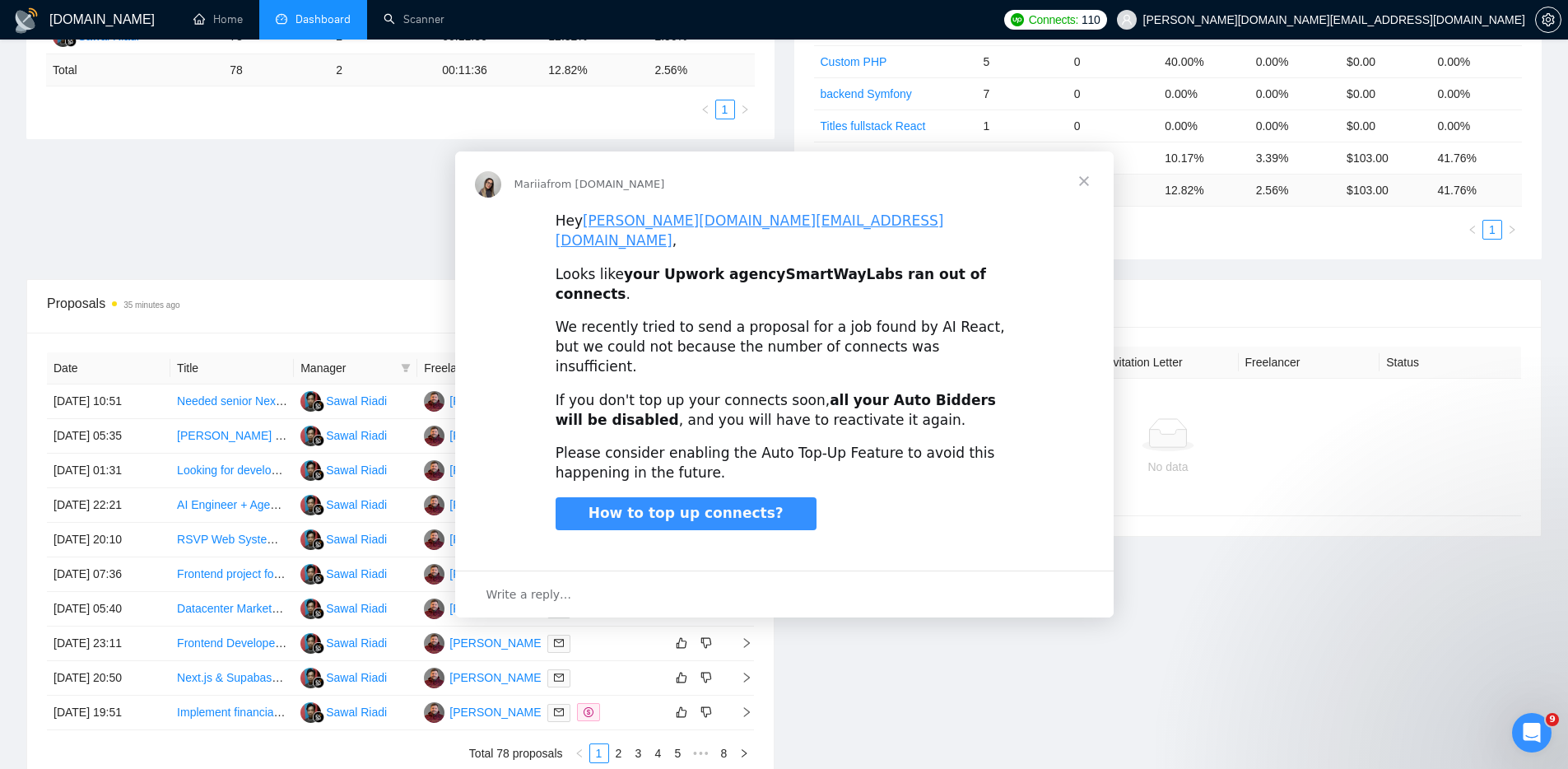
scroll to position [0, 0]
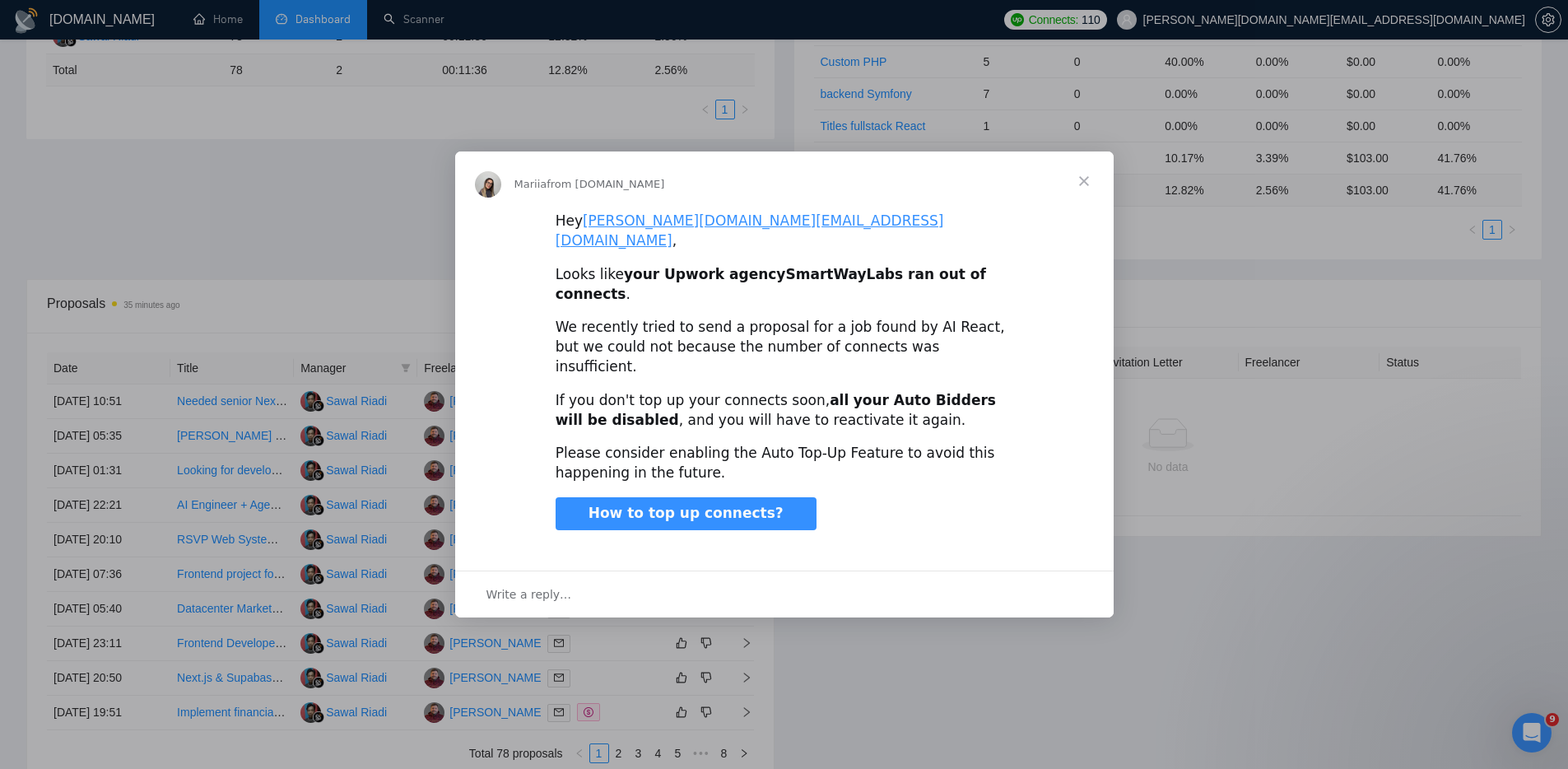
click at [1085, 210] on span "Close" at bounding box center [1084, 181] width 59 height 59
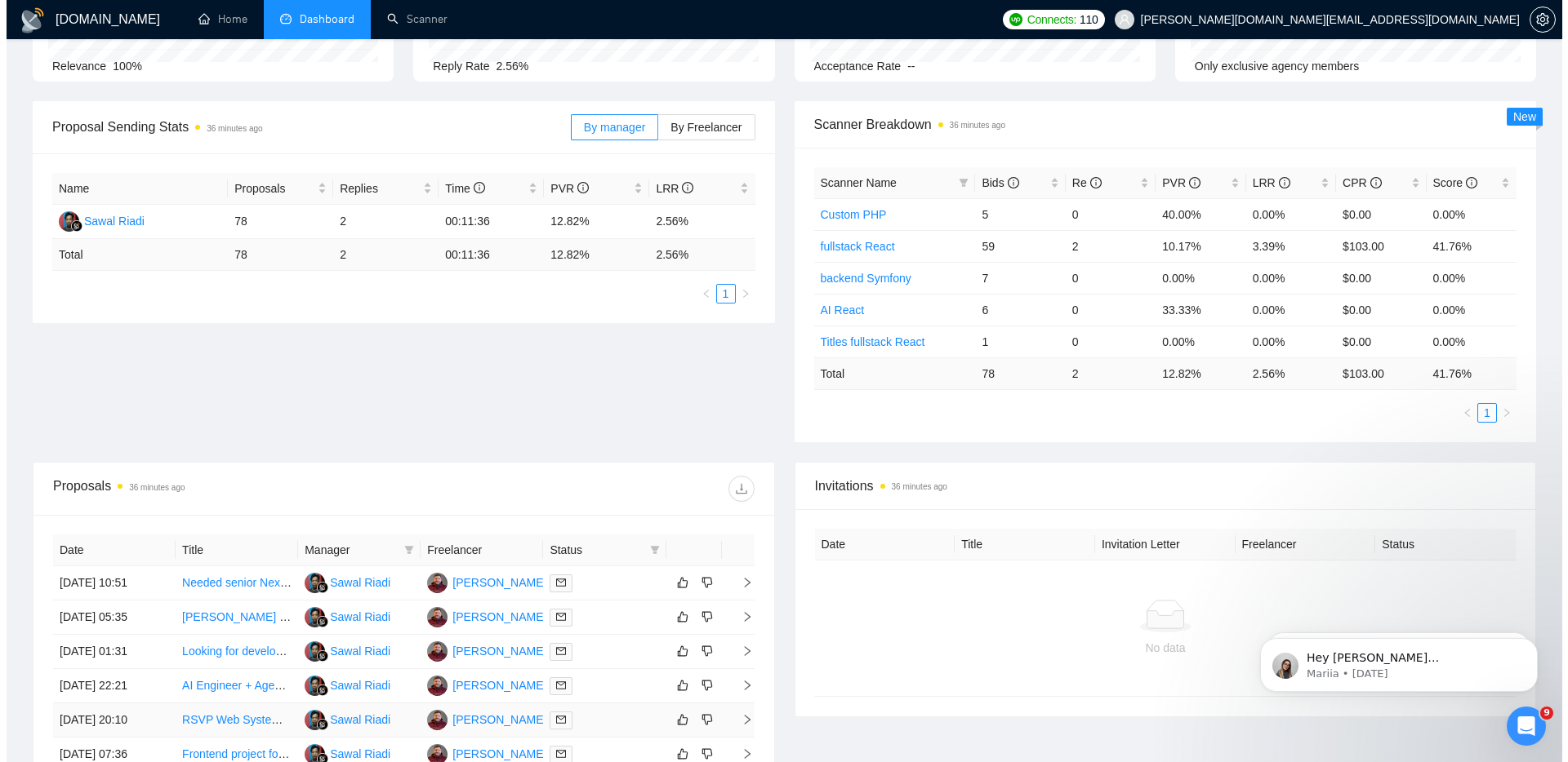
scroll to position [189, 0]
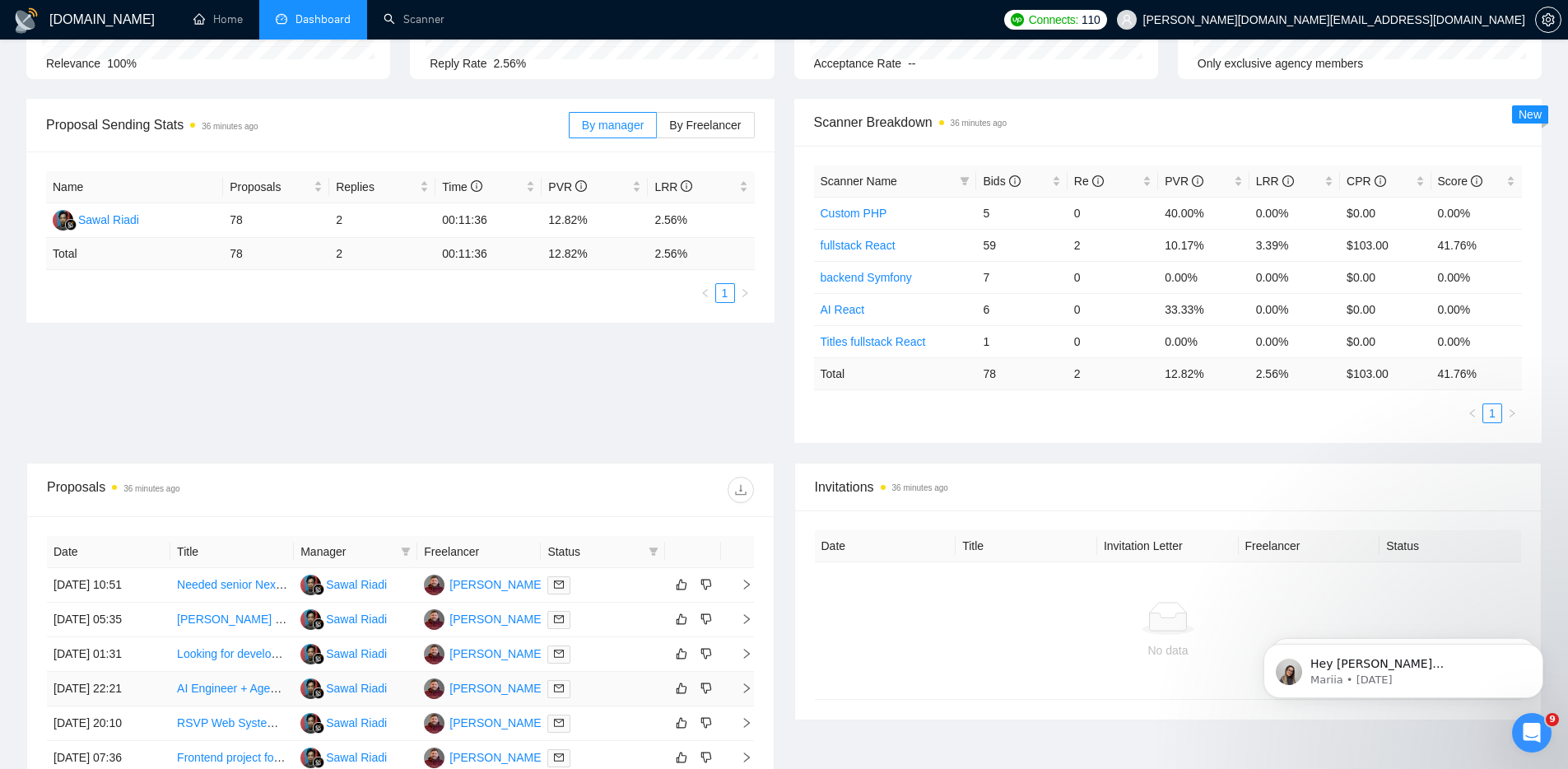
click at [219, 688] on link "AI Engineer + Agents | LLM + RAG + GenAI | Automations | Full-Stack" at bounding box center [357, 689] width 358 height 13
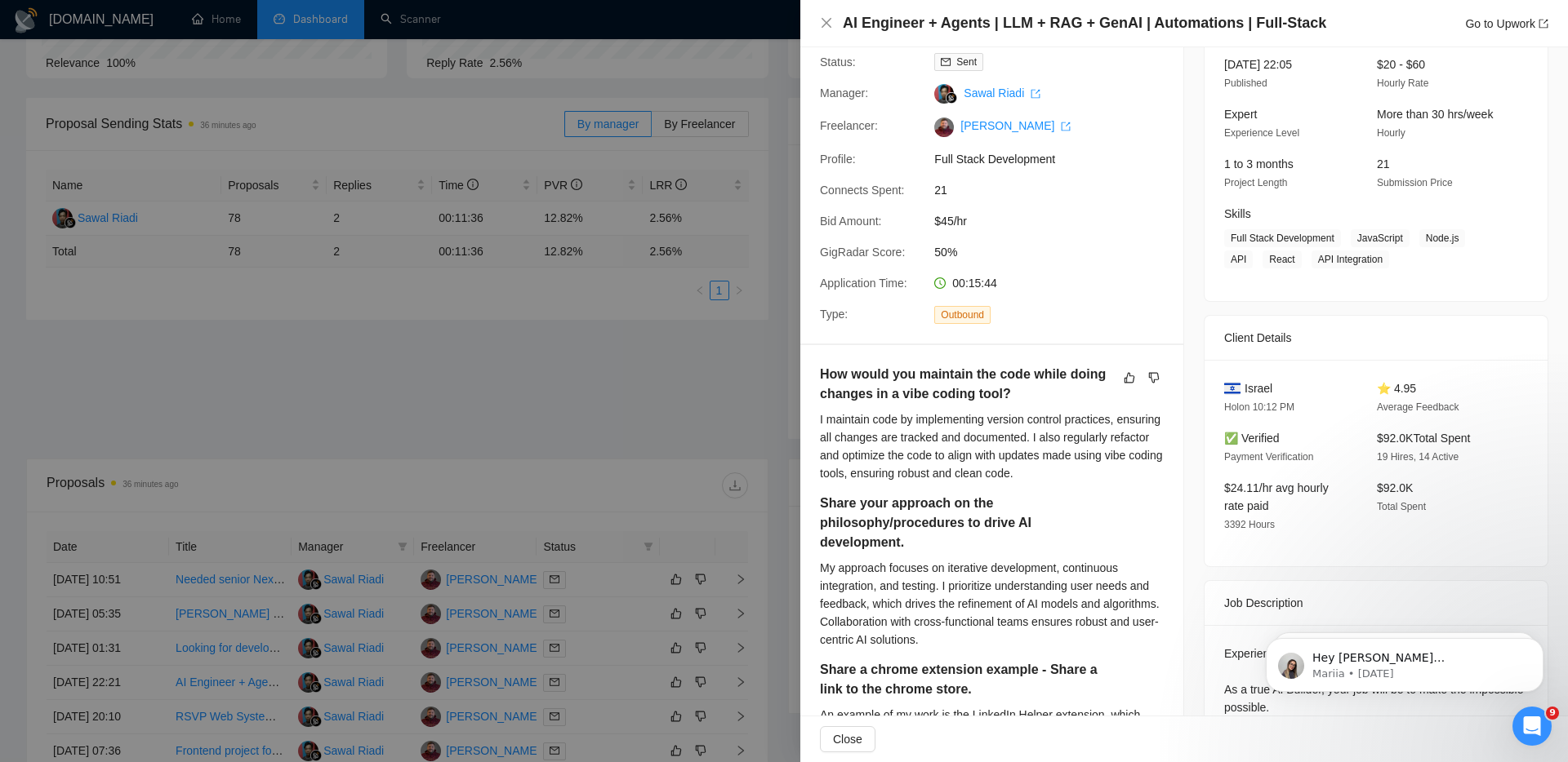
scroll to position [192, 0]
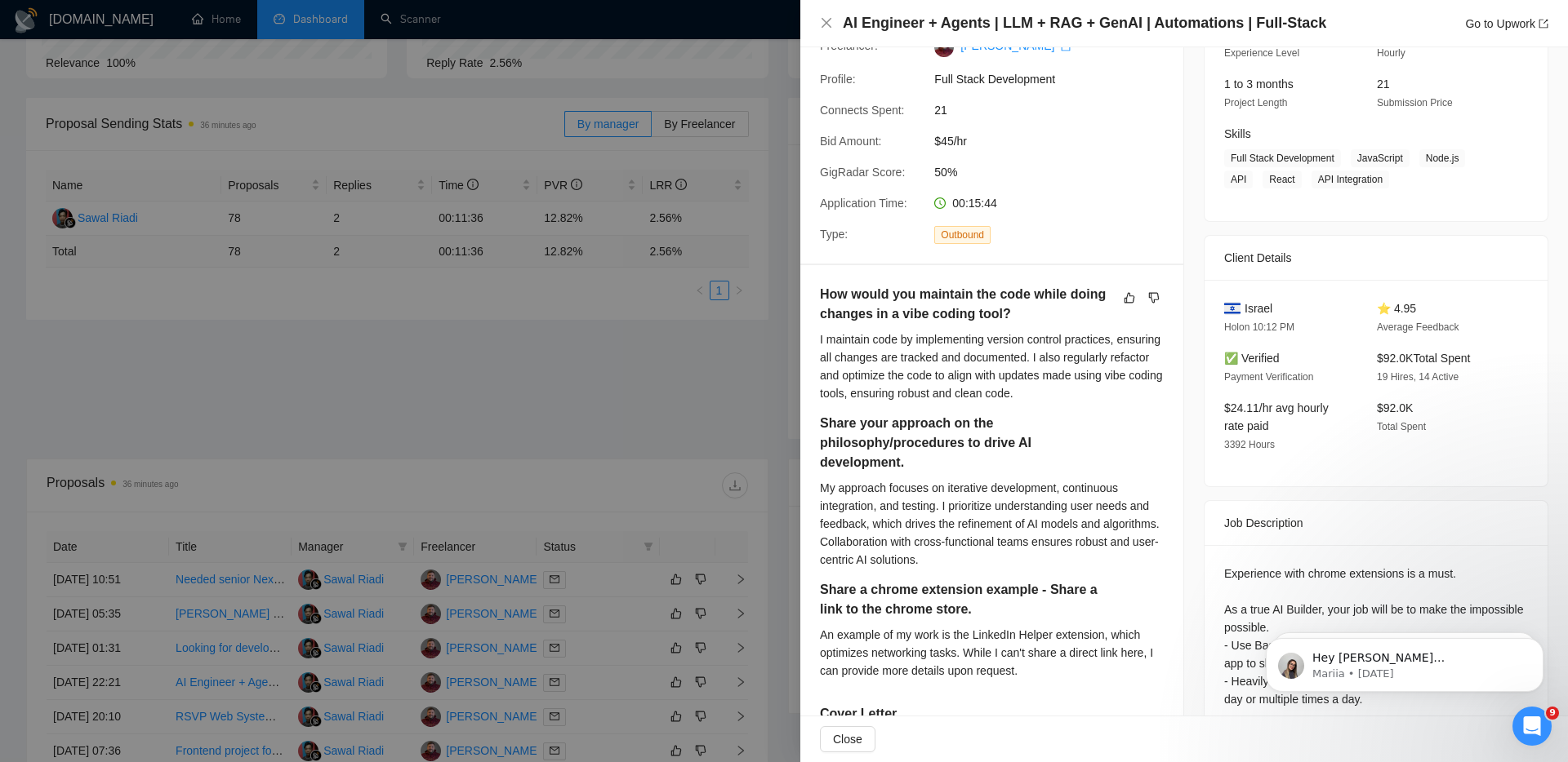
click at [1173, 543] on div "How would you maintain the code while doing changes in a vibe coding tool? I ma…" at bounding box center [992, 607] width 383 height 684
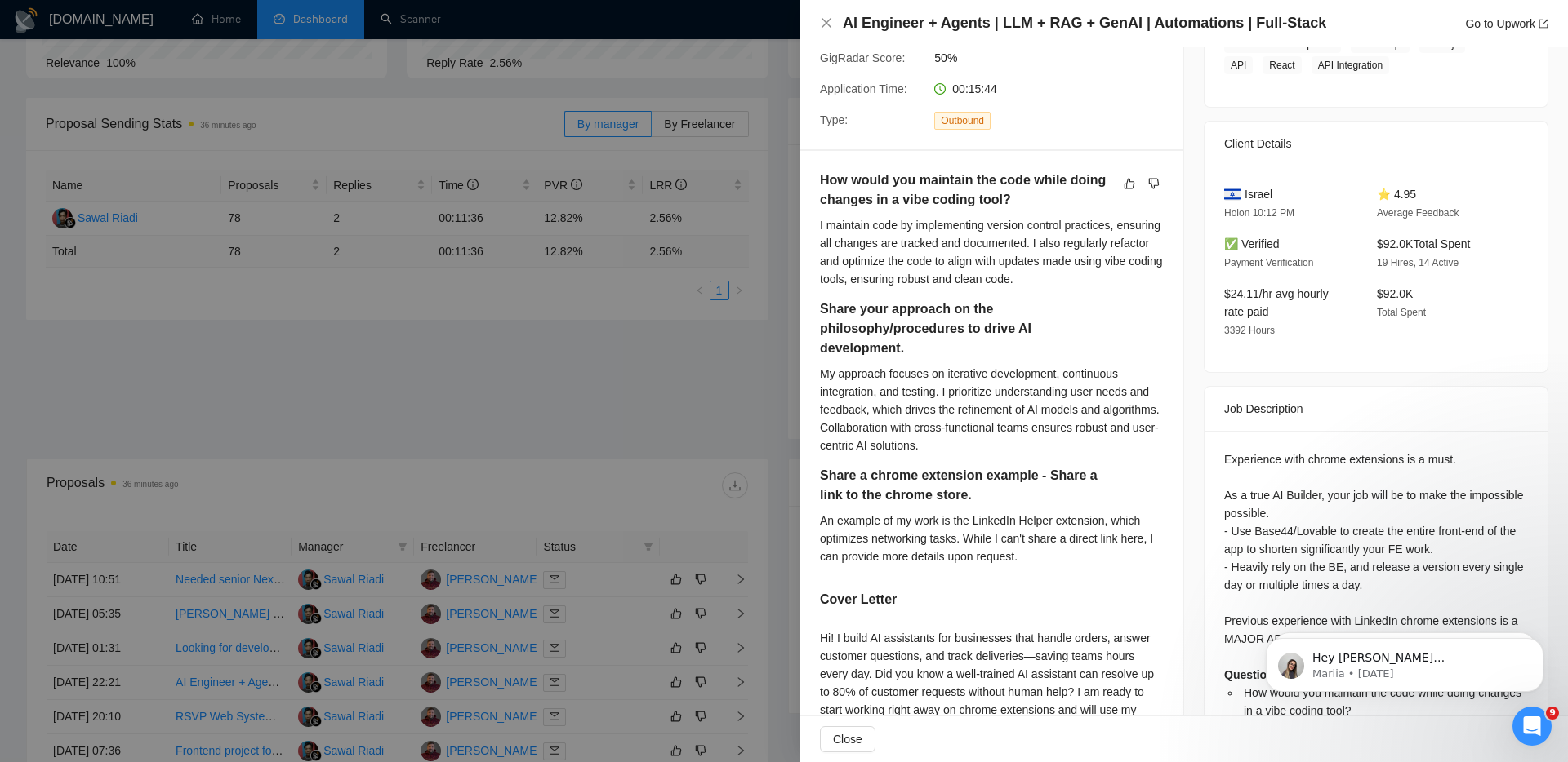
scroll to position [381, 0]
